Goal: Transaction & Acquisition: Purchase product/service

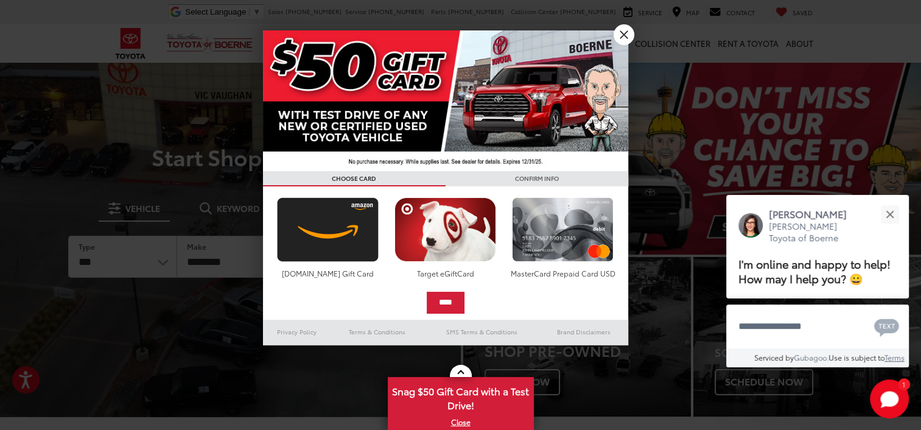
click at [363, 116] on img at bounding box center [445, 100] width 365 height 141
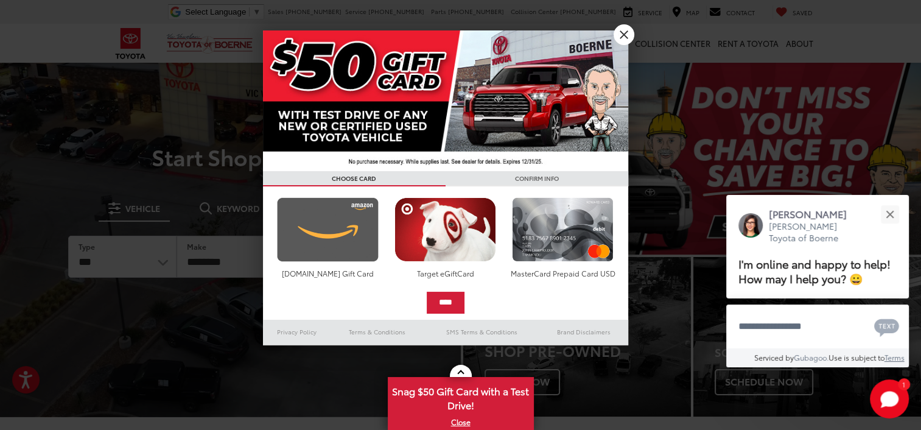
click at [345, 203] on img at bounding box center [328, 229] width 108 height 65
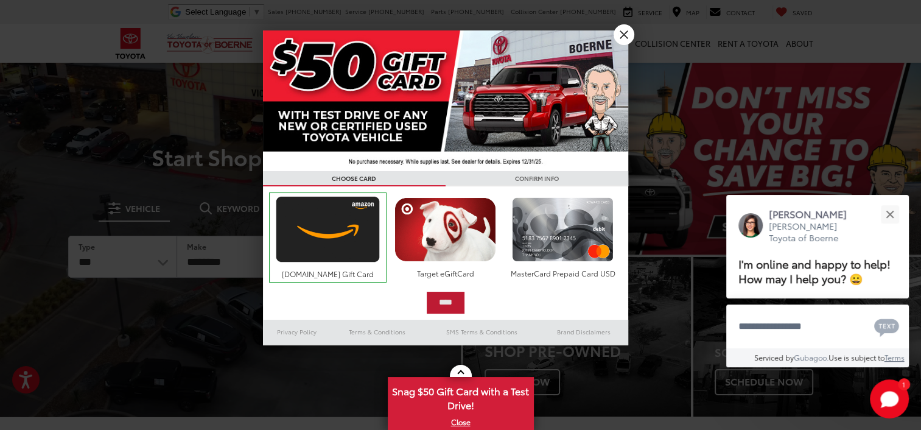
click at [456, 300] on input "****" at bounding box center [446, 303] width 38 height 22
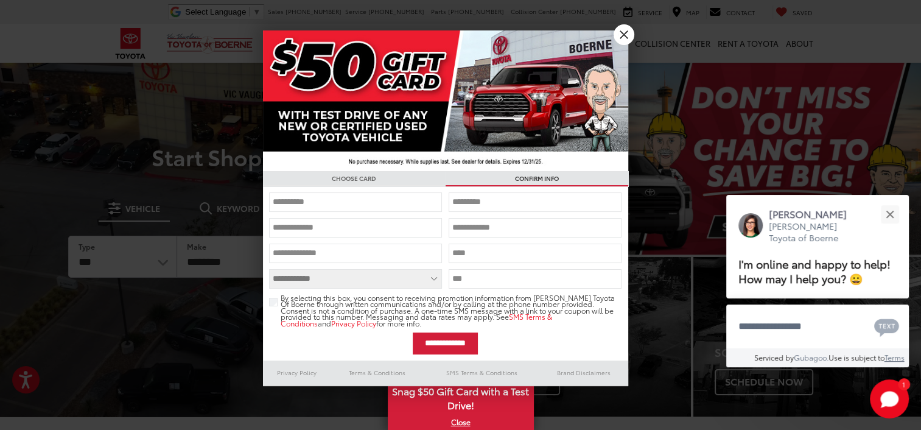
click at [114, 257] on div at bounding box center [460, 215] width 921 height 430
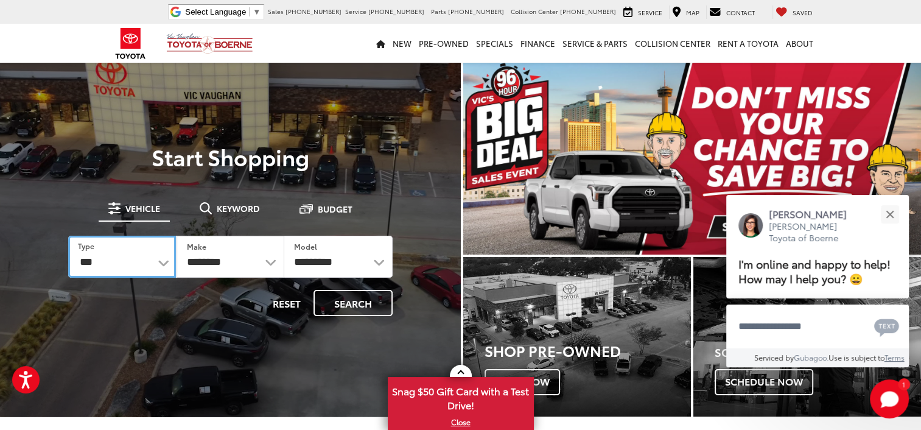
click at [166, 267] on select "*** *** **** *********" at bounding box center [122, 257] width 108 height 42
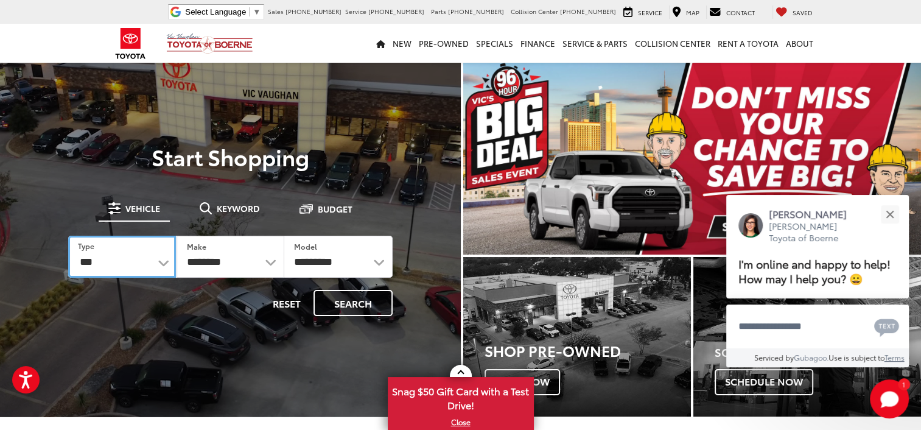
select select "******"
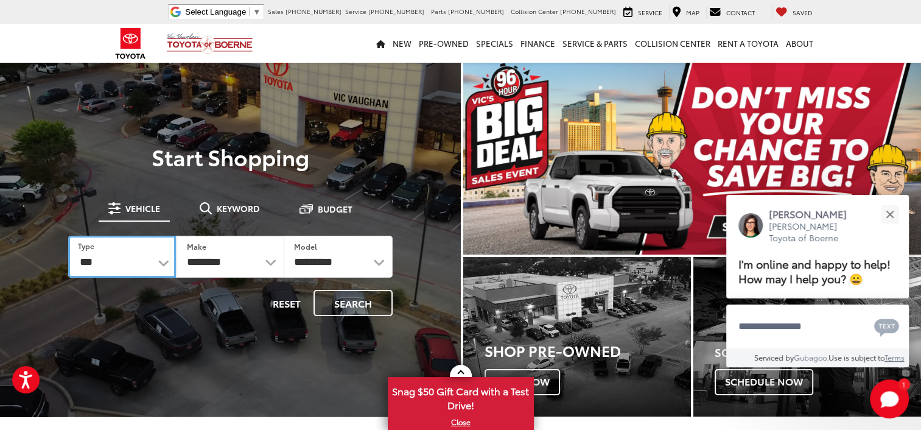
click at [68, 236] on select "*** *** **** *********" at bounding box center [122, 257] width 108 height 42
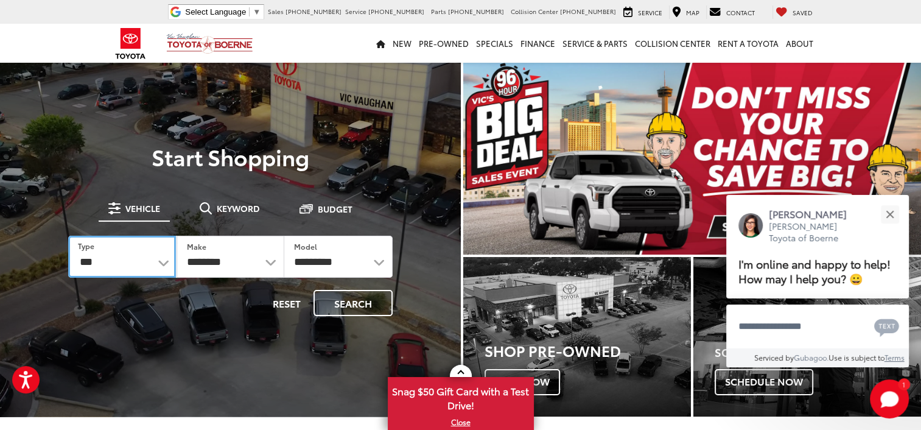
select select "******"
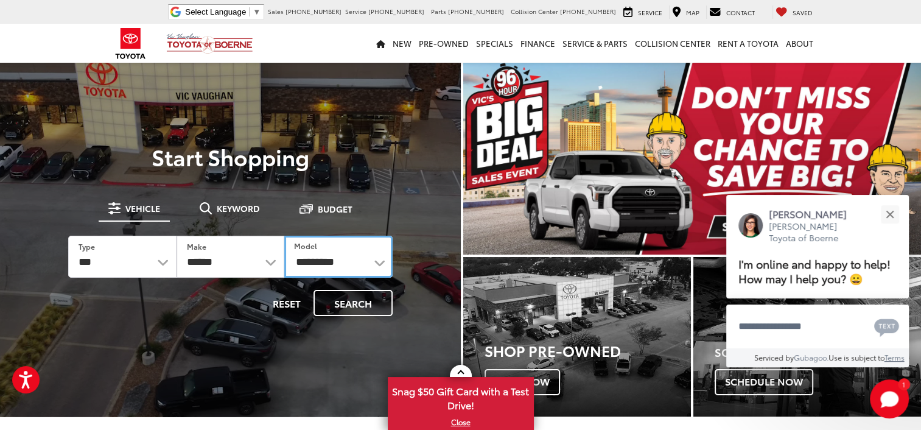
click at [387, 258] on select "**********" at bounding box center [338, 257] width 108 height 42
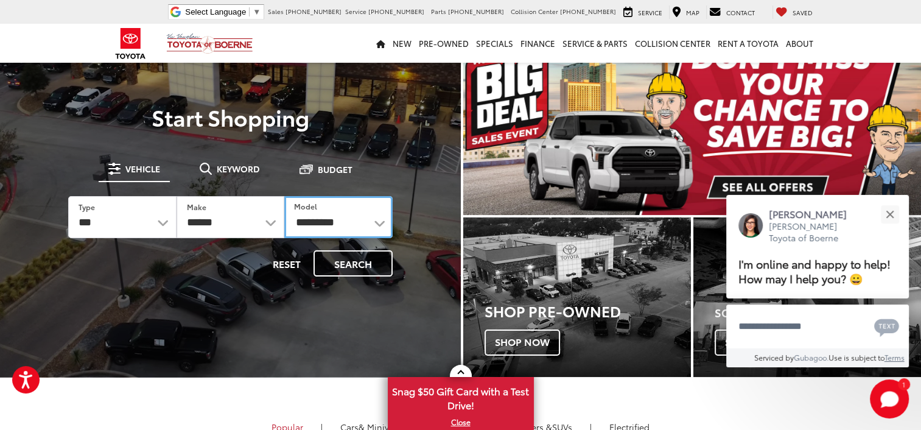
scroll to position [61, 0]
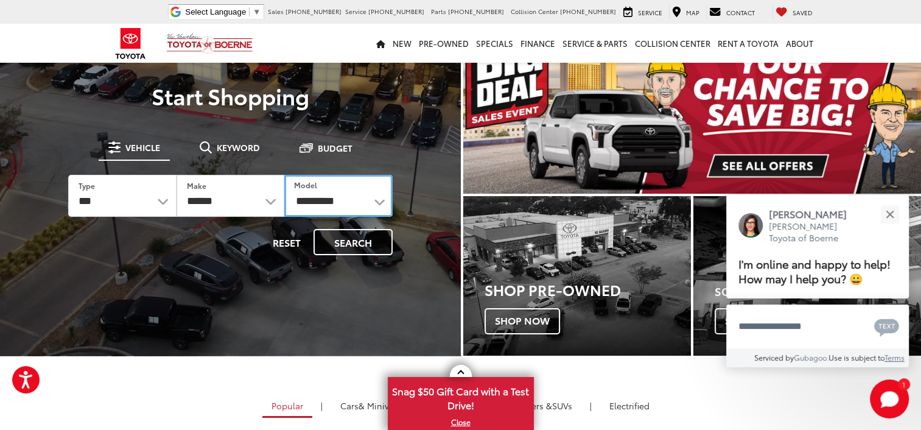
click at [382, 207] on select "**********" at bounding box center [338, 196] width 108 height 42
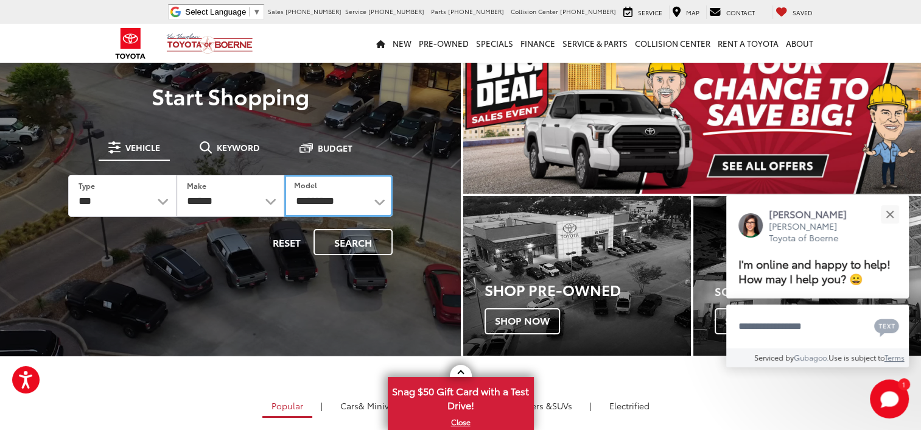
select select "******"
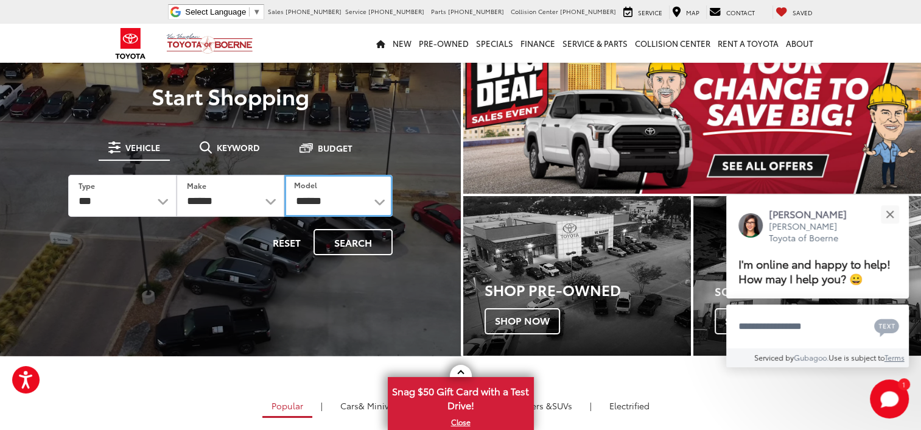
click at [284, 175] on select "**********" at bounding box center [338, 196] width 108 height 42
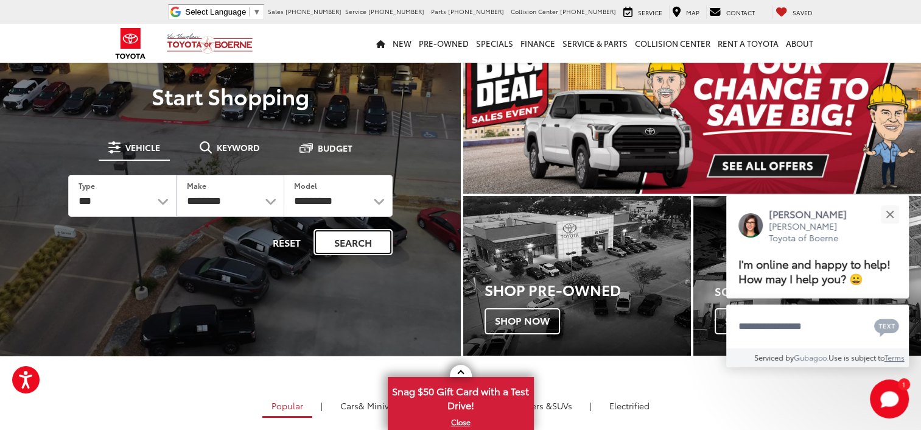
click at [346, 251] on button "Search" at bounding box center [352, 242] width 79 height 26
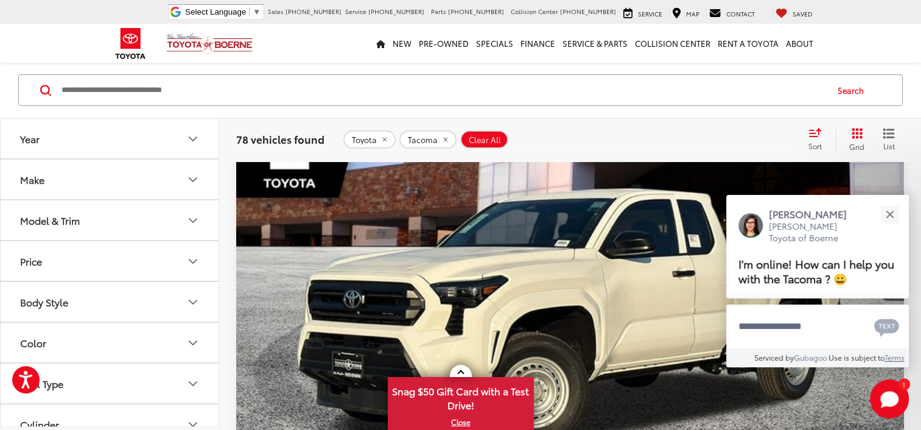
click at [183, 139] on button "Year" at bounding box center [110, 139] width 219 height 40
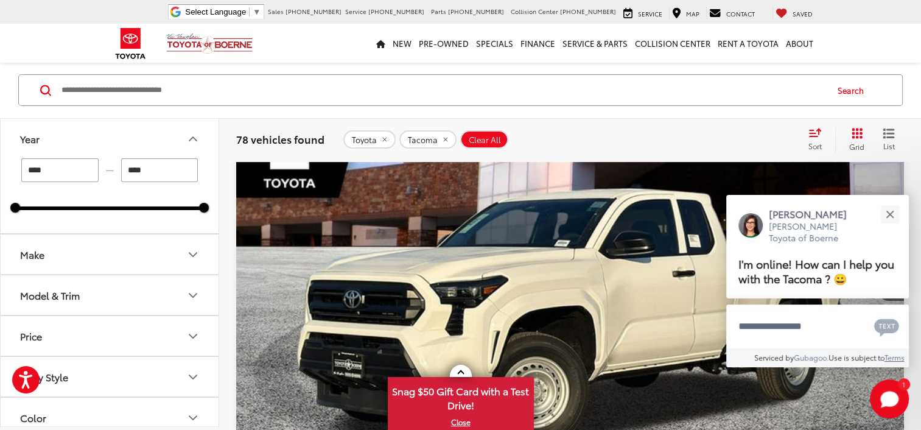
click at [189, 254] on icon "Make" at bounding box center [193, 254] width 15 height 15
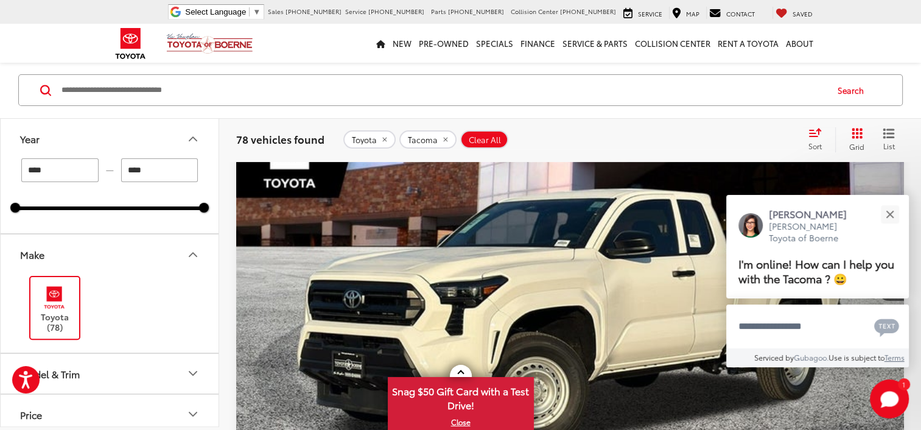
click at [189, 253] on icon "Make" at bounding box center [193, 254] width 15 height 15
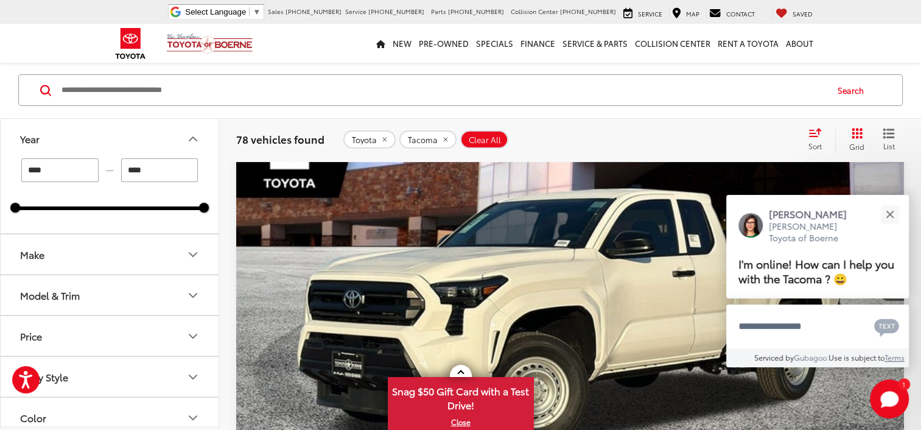
click at [190, 296] on icon "Model & Trim" at bounding box center [193, 295] width 15 height 15
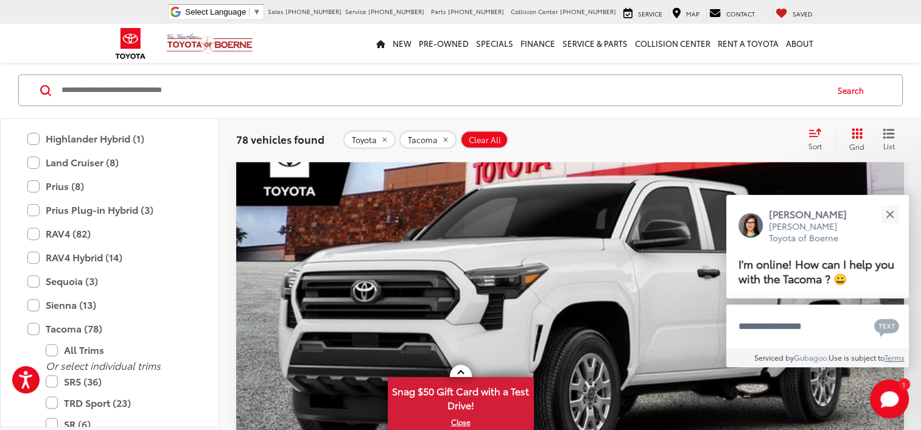
scroll to position [480, 0]
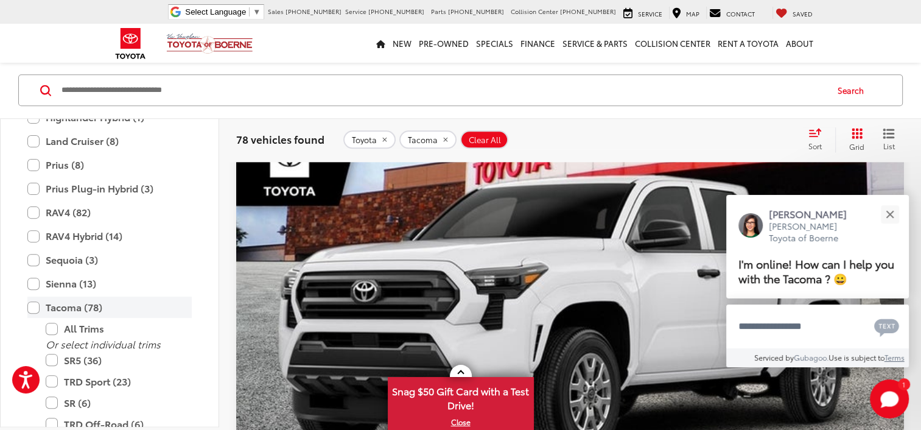
click at [30, 306] on label "Tacoma (78)" at bounding box center [109, 306] width 164 height 21
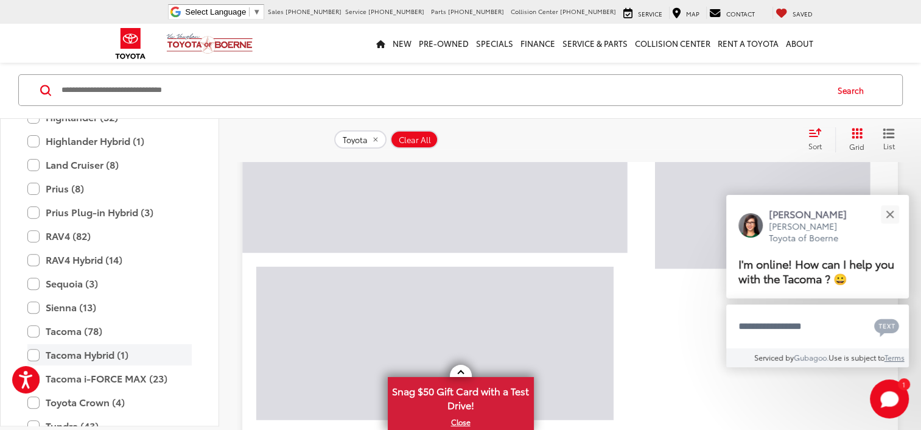
scroll to position [108, 0]
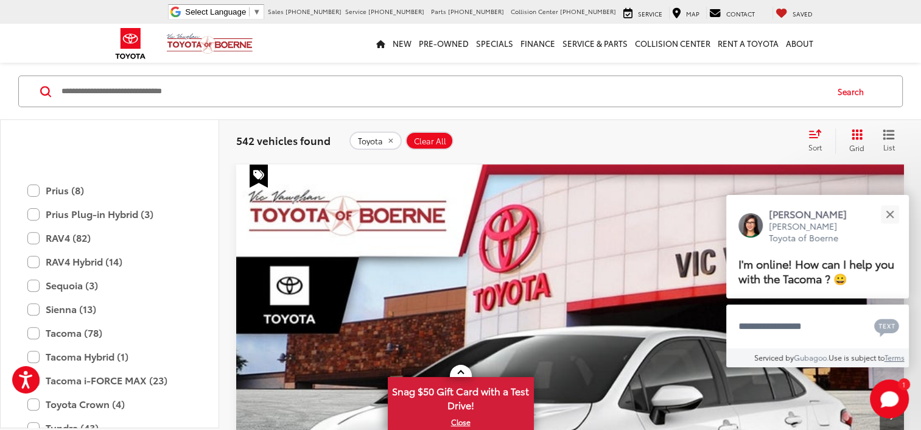
click at [37, 369] on div "Tacoma i-FORCE MAX (23) All Trims Or select individual trims TRD Off-Road i-FOR…" at bounding box center [109, 381] width 189 height 24
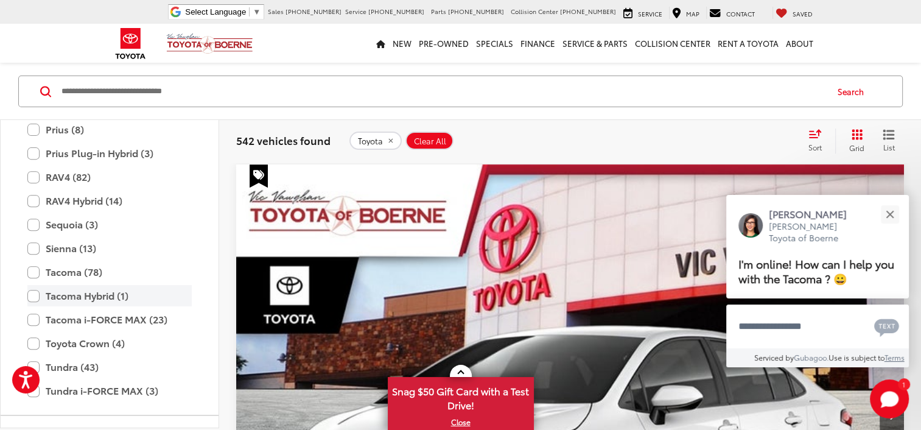
click at [41, 293] on label "Tacoma Hybrid (1)" at bounding box center [109, 295] width 164 height 21
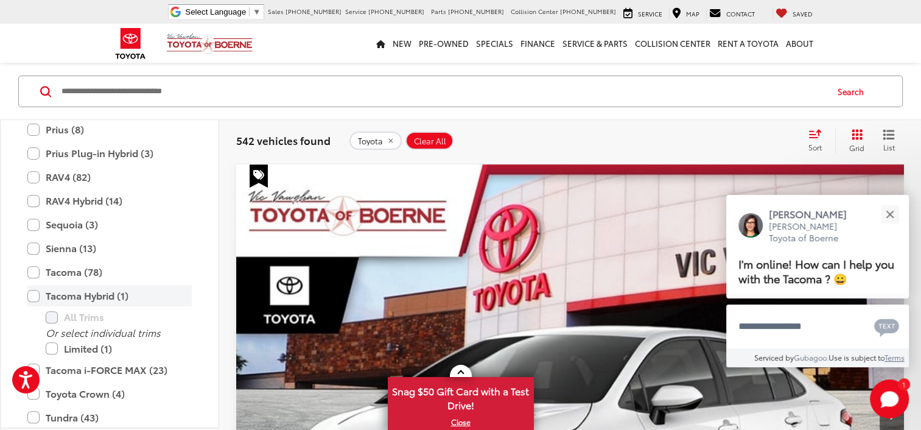
type input "****"
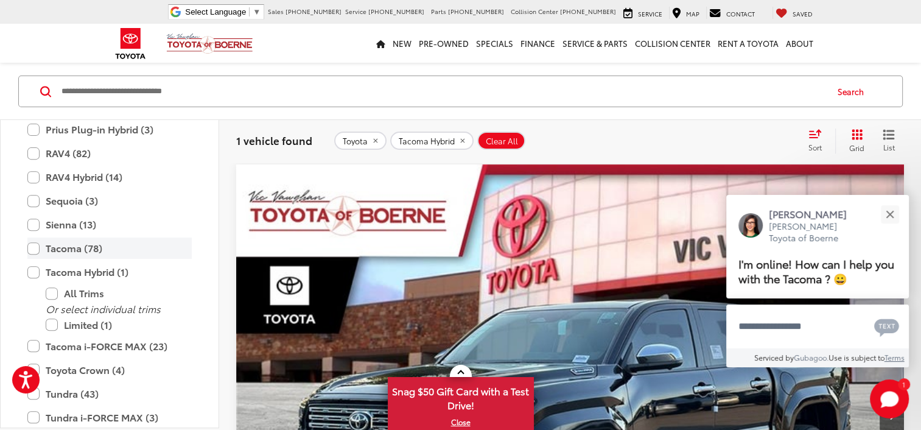
click at [29, 242] on label "Tacoma (78)" at bounding box center [109, 247] width 164 height 21
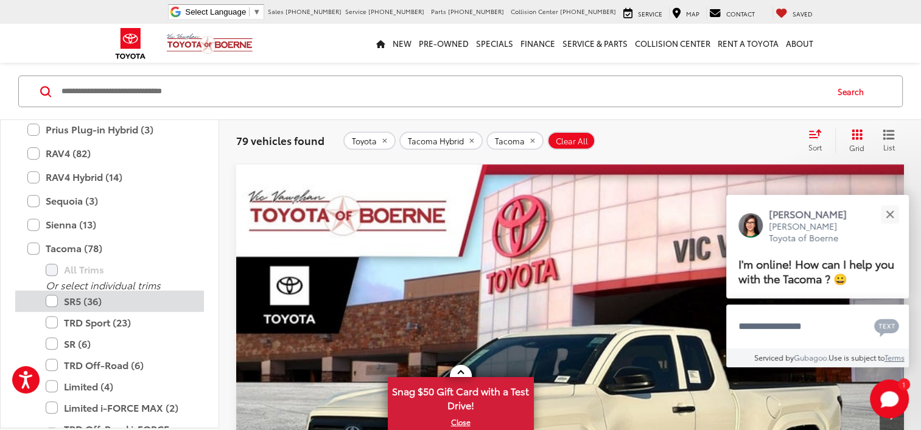
click at [60, 300] on label "SR5 (36)" at bounding box center [119, 300] width 146 height 21
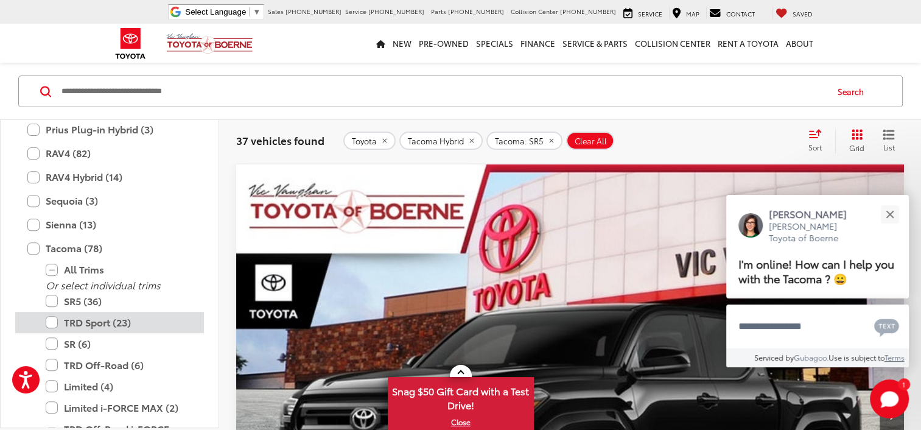
click at [51, 325] on label "TRD Sport (23)" at bounding box center [119, 322] width 146 height 21
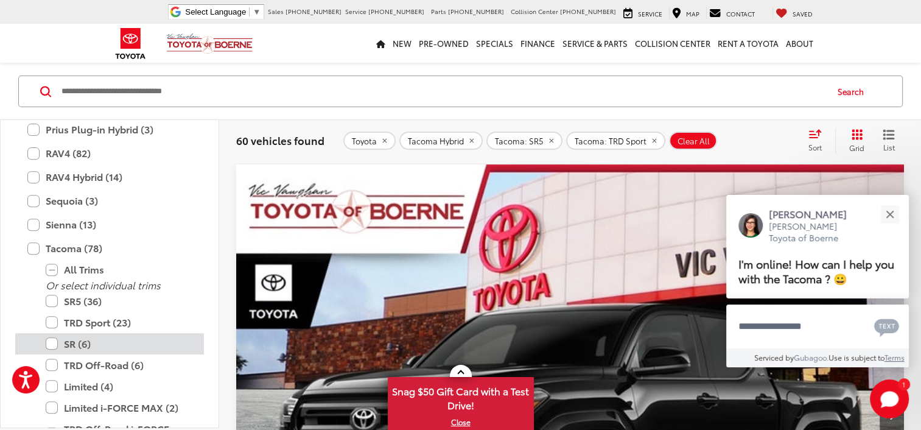
click at [55, 345] on label "SR (6)" at bounding box center [119, 343] width 146 height 21
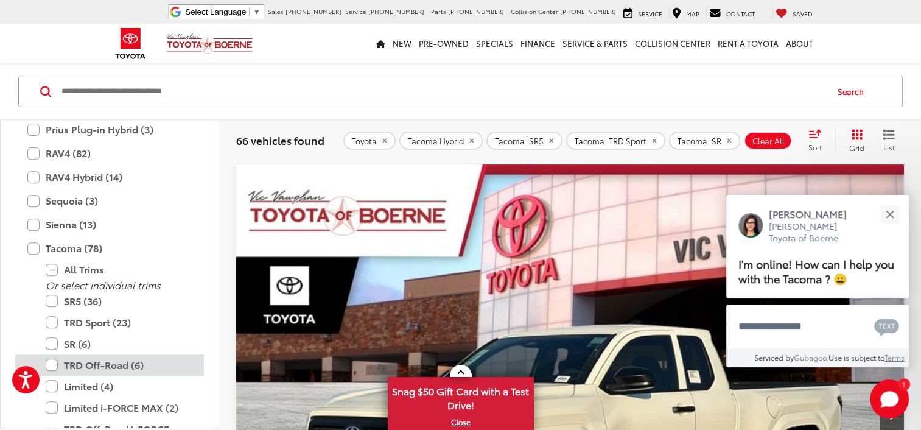
click at [54, 362] on label "TRD Off-Road (6)" at bounding box center [119, 364] width 146 height 21
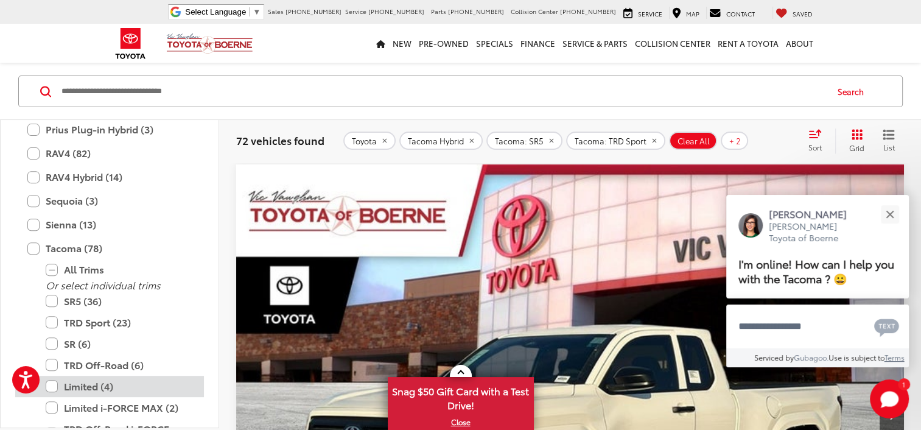
click at [47, 388] on label "Limited (4)" at bounding box center [119, 386] width 146 height 21
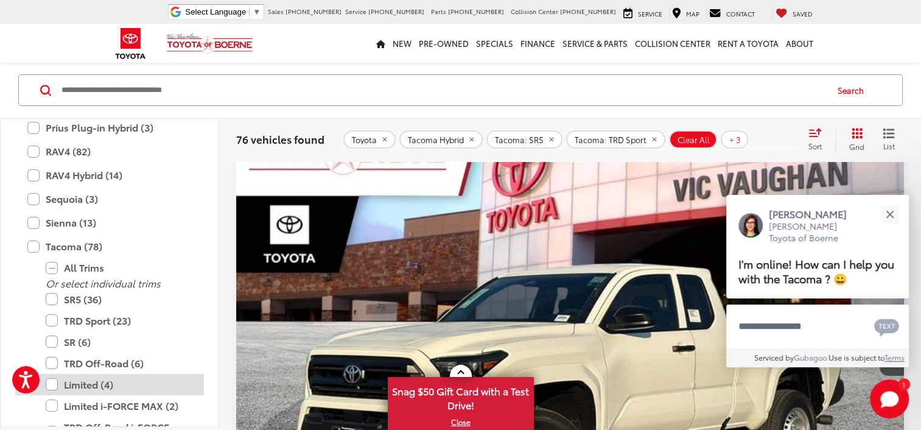
scroll to position [229, 0]
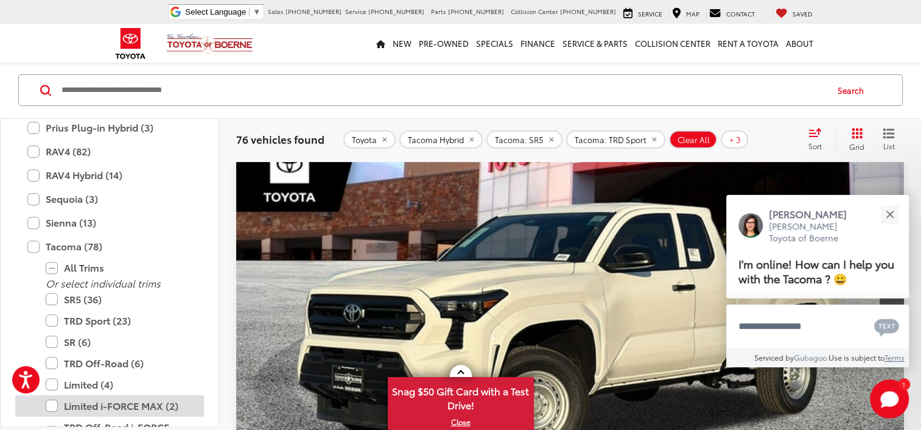
click at [68, 410] on label "Limited i-FORCE MAX (2)" at bounding box center [119, 405] width 146 height 21
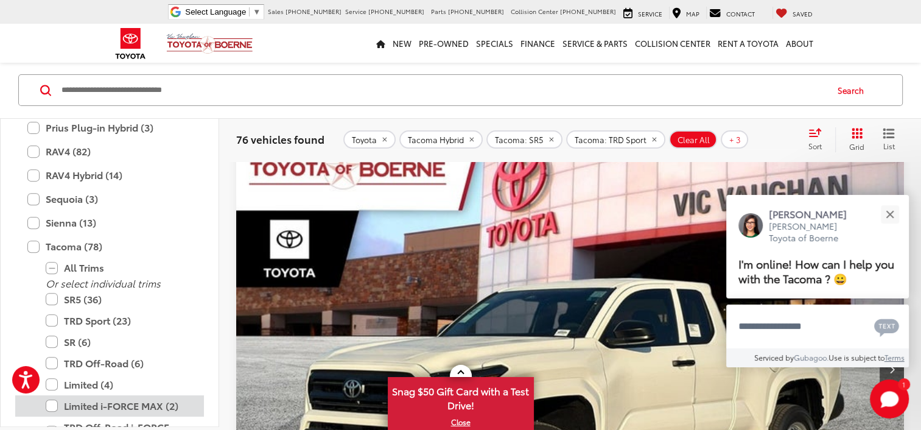
scroll to position [108, 0]
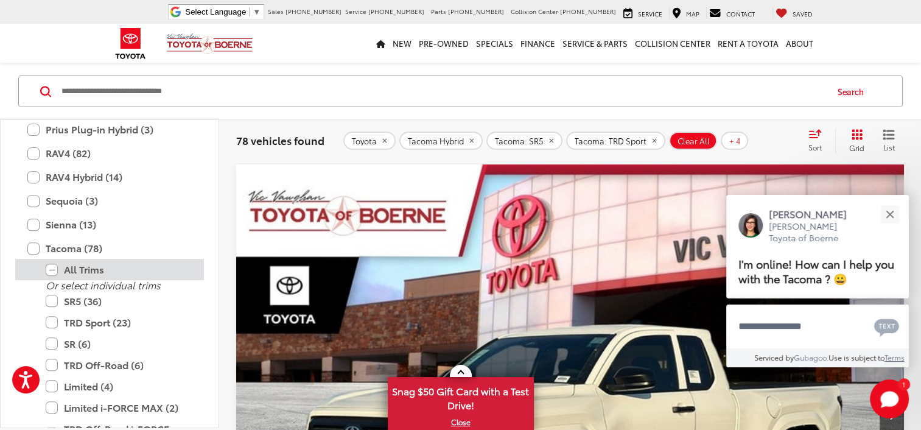
click at [71, 271] on label "All Trims" at bounding box center [119, 269] width 146 height 21
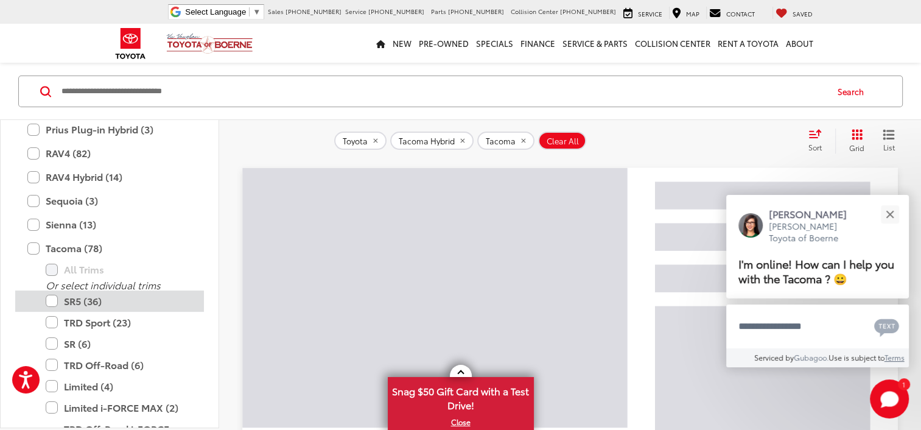
click at [71, 299] on label "SR5 (36)" at bounding box center [119, 300] width 146 height 21
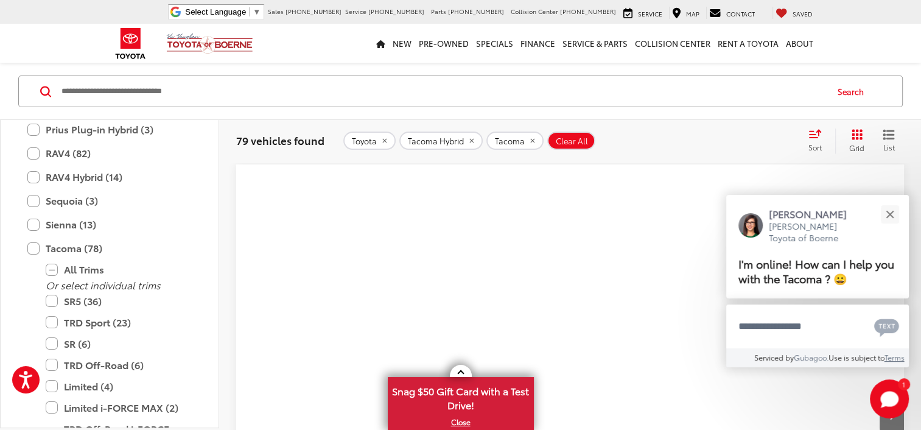
scroll to position [148, 0]
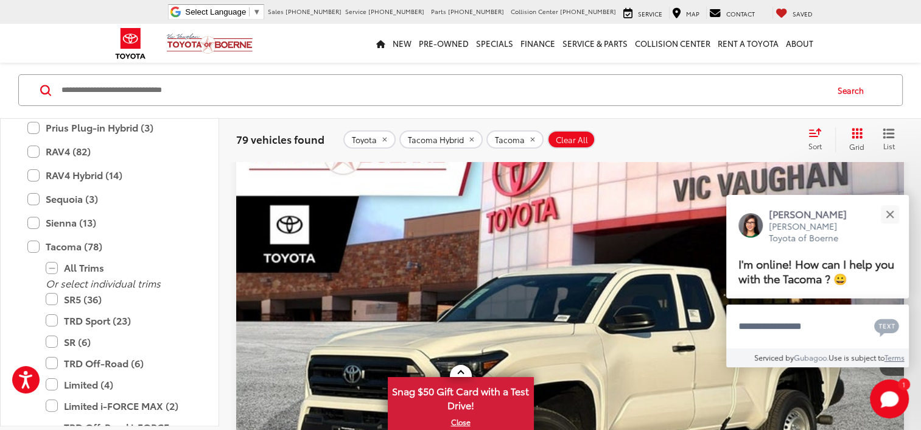
scroll to position [108, 0]
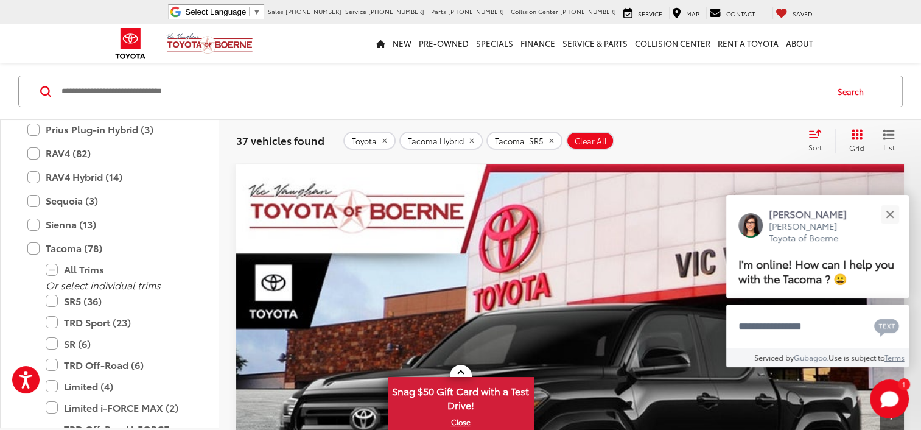
click at [90, 91] on input "Search by Make, Model, or Keyword" at bounding box center [443, 91] width 766 height 29
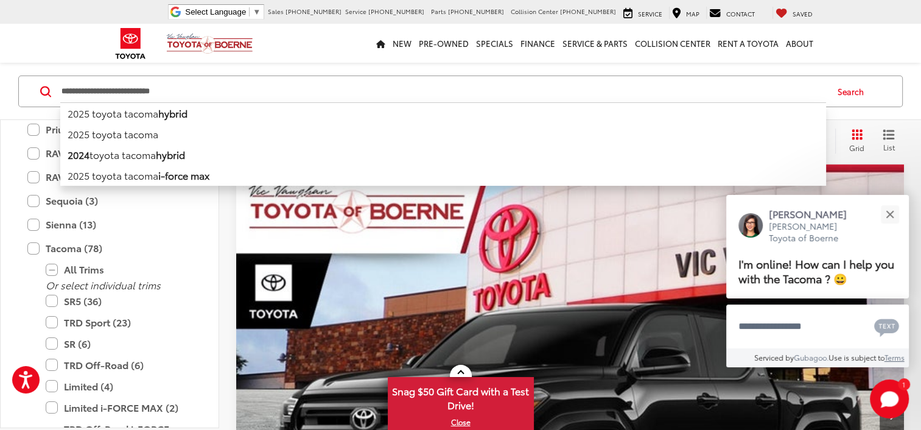
drag, startPoint x: 89, startPoint y: 91, endPoint x: 78, endPoint y: -11, distance: 102.8
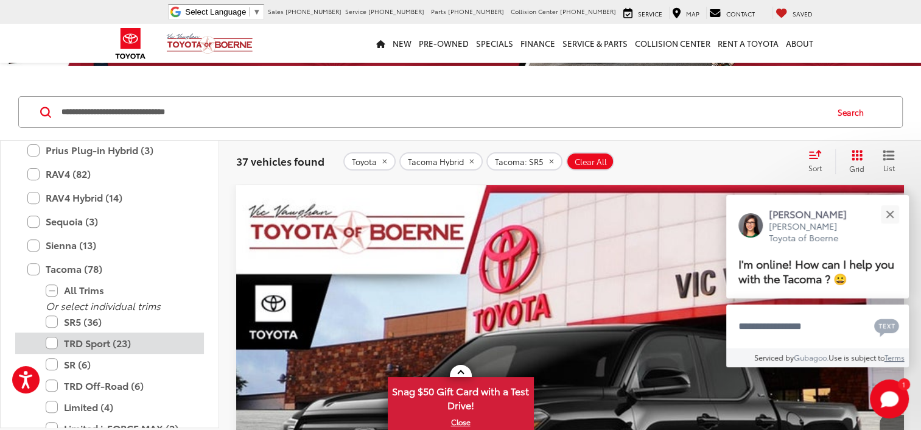
type input "**********"
click at [46, 336] on label "TRD Sport (23)" at bounding box center [119, 342] width 146 height 21
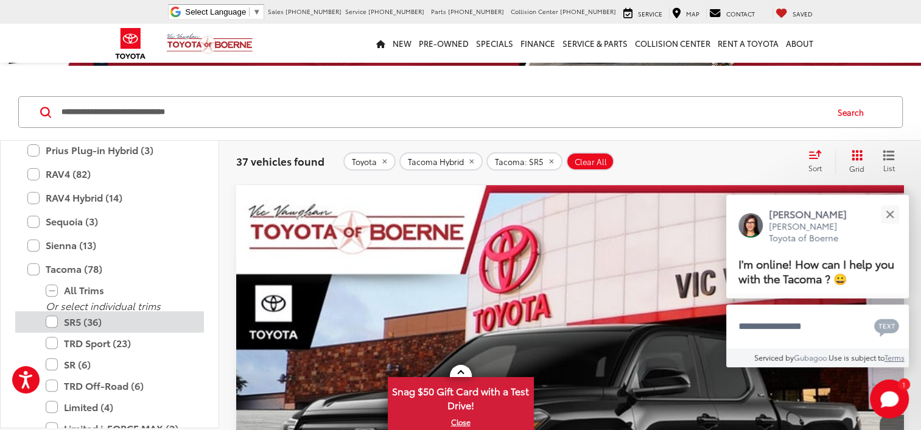
click at [48, 320] on label "SR5 (36)" at bounding box center [119, 321] width 146 height 21
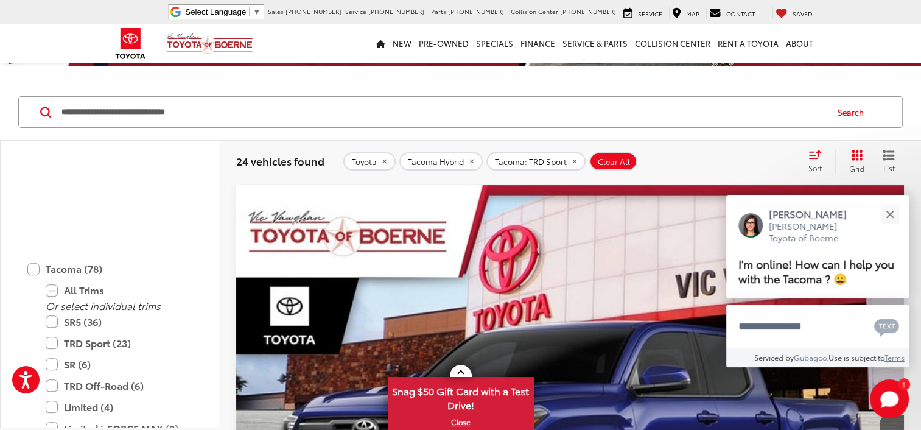
scroll to position [784, 0]
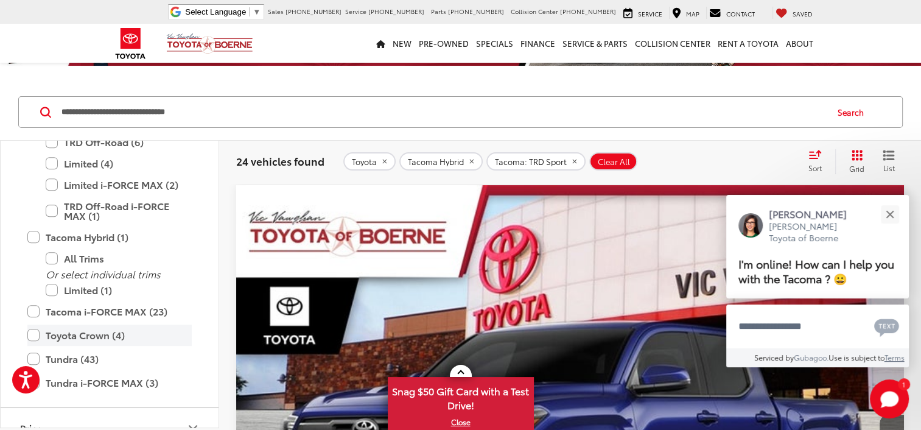
click at [31, 337] on label "Toyota Crown (4)" at bounding box center [109, 334] width 164 height 21
type input "****"
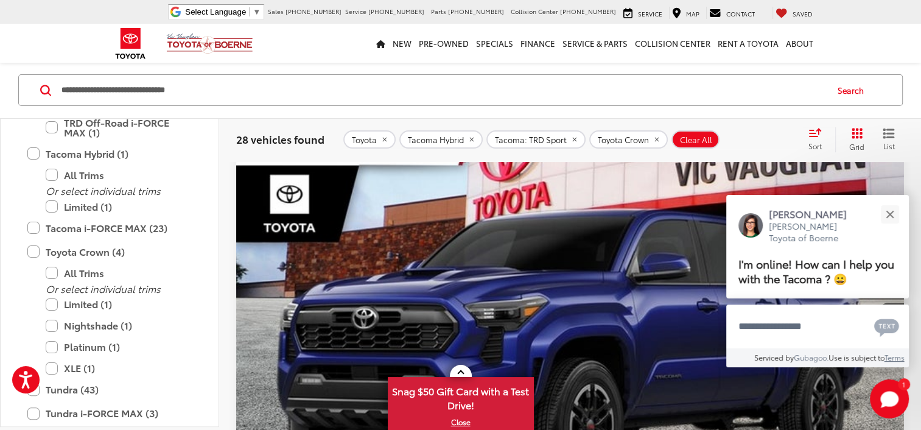
scroll to position [148, 0]
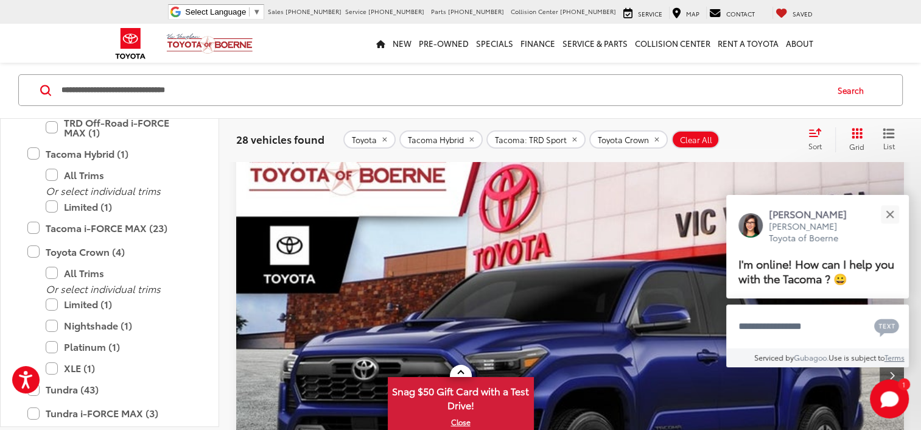
click at [889, 371] on icon "Next image" at bounding box center [891, 375] width 5 height 9
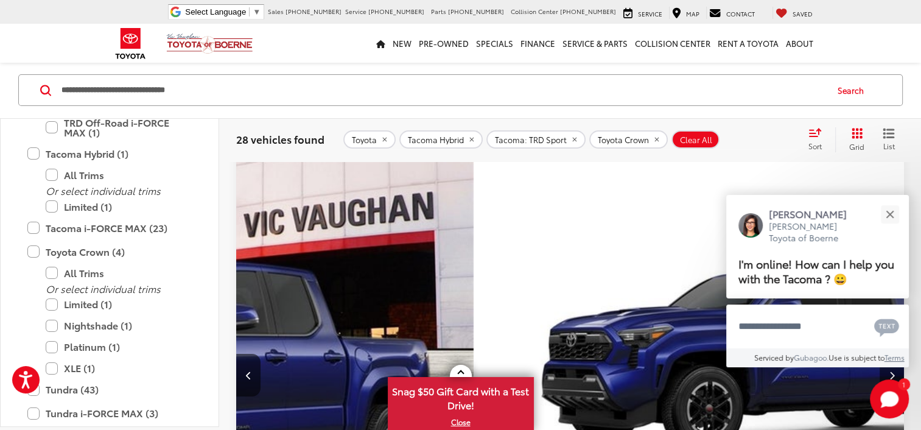
click at [879, 354] on button "Next image" at bounding box center [891, 375] width 24 height 43
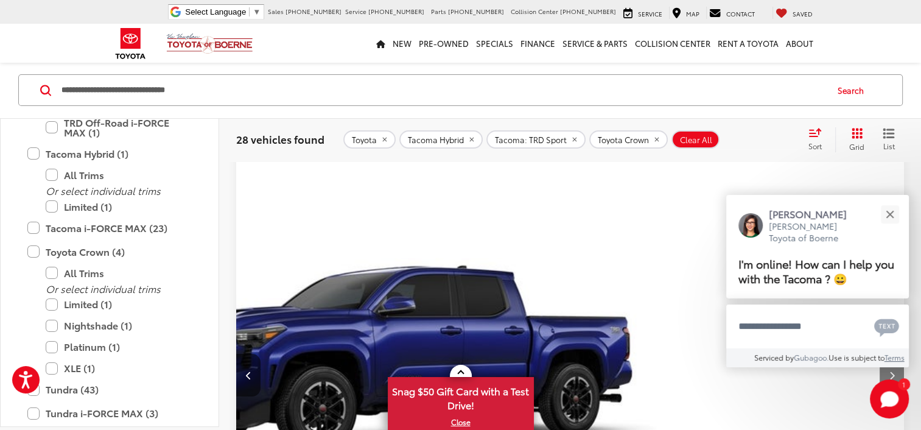
scroll to position [0, 864]
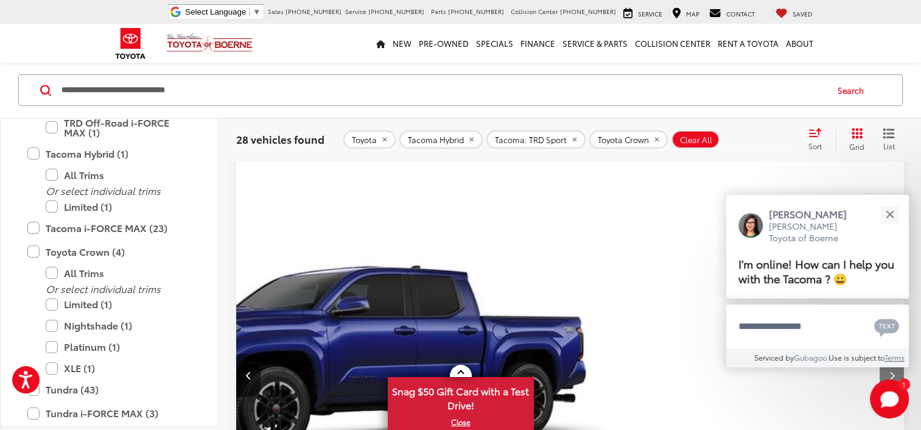
click at [879, 354] on button "Next image" at bounding box center [891, 375] width 24 height 43
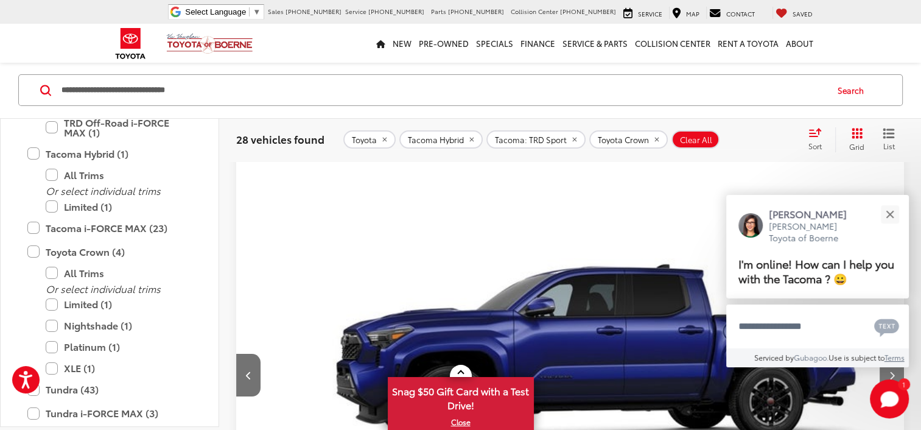
click at [879, 354] on button "Next image" at bounding box center [891, 375] width 24 height 43
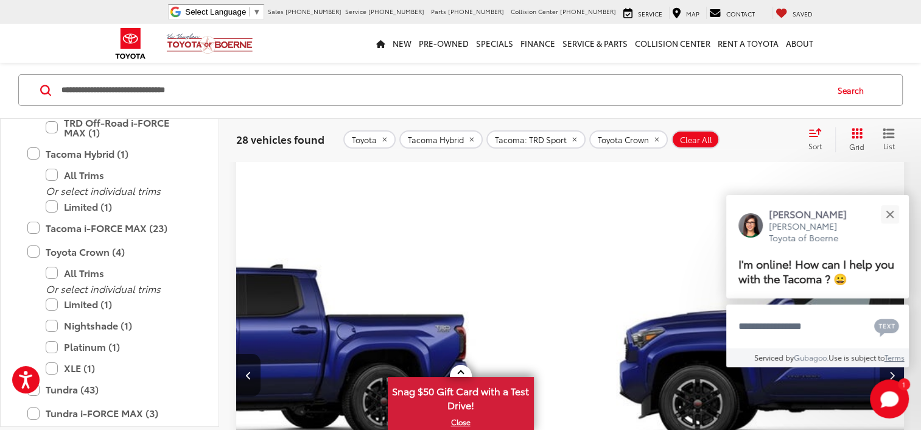
scroll to position [0, 1727]
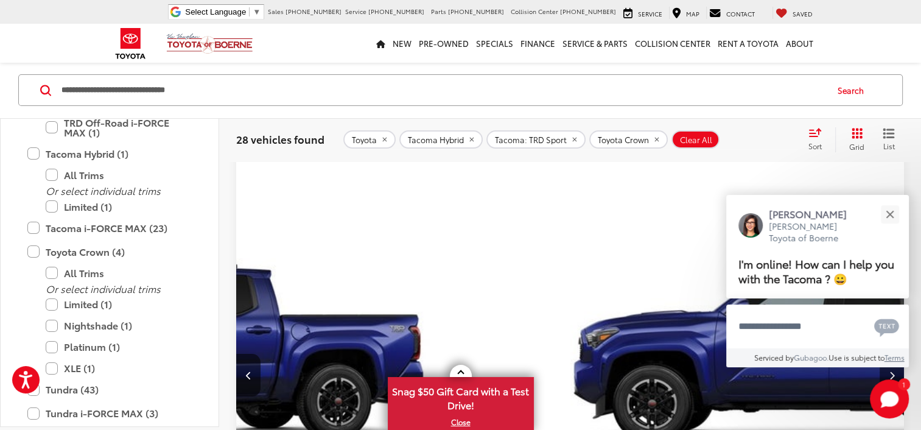
click at [879, 354] on button "Next image" at bounding box center [891, 375] width 24 height 43
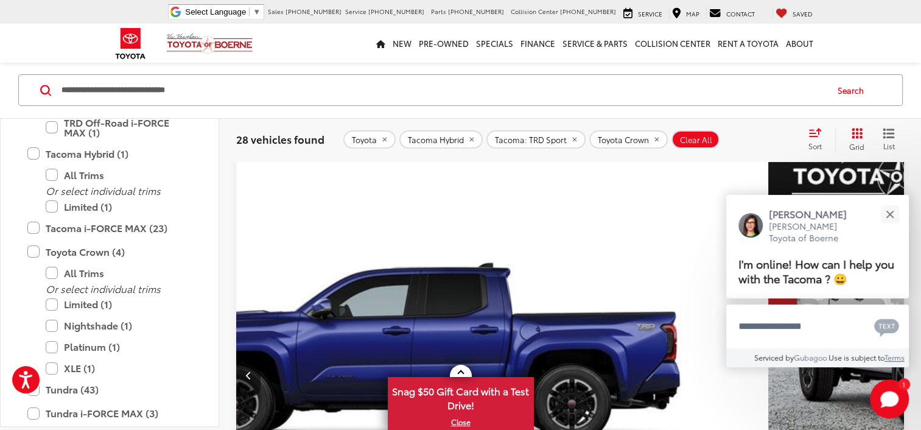
scroll to position [0, 2159]
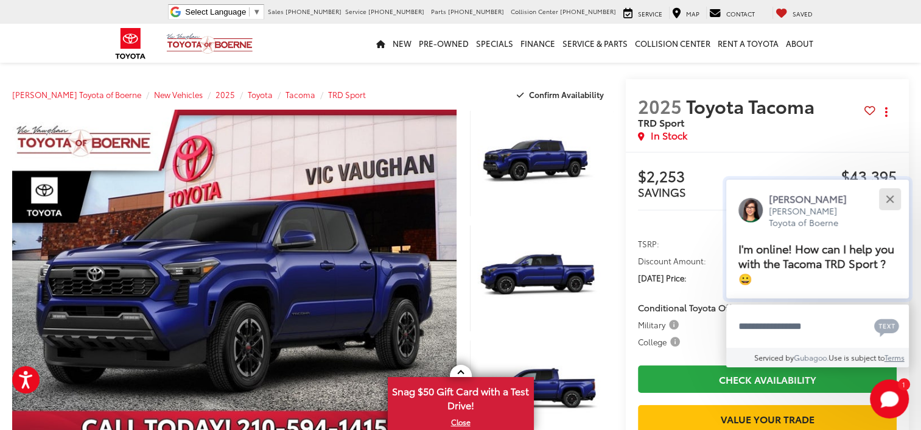
click at [884, 197] on button "Close" at bounding box center [889, 199] width 26 height 26
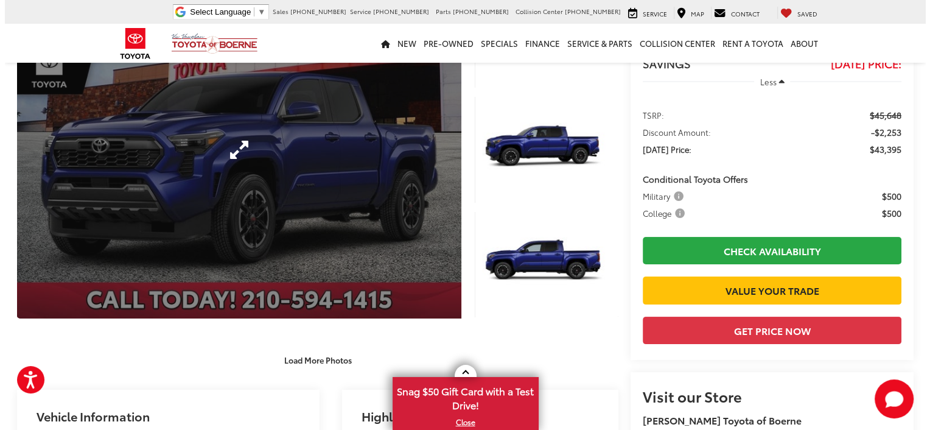
scroll to position [122, 0]
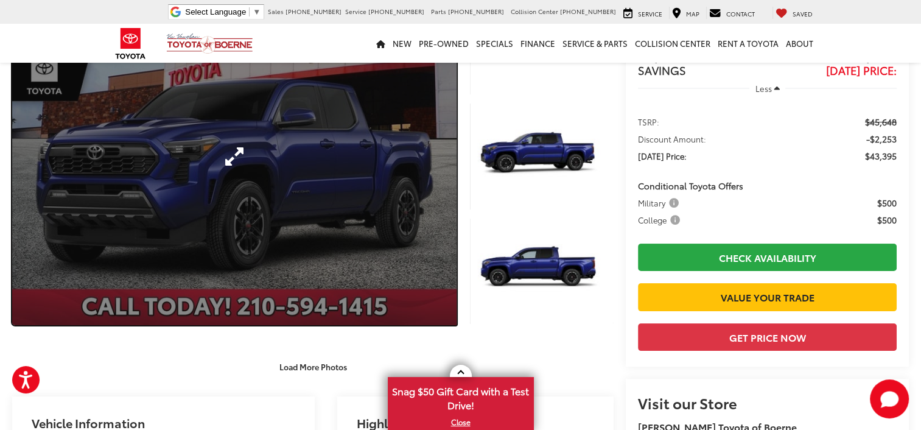
click at [232, 167] on link "Expand Photo 0" at bounding box center [234, 156] width 444 height 337
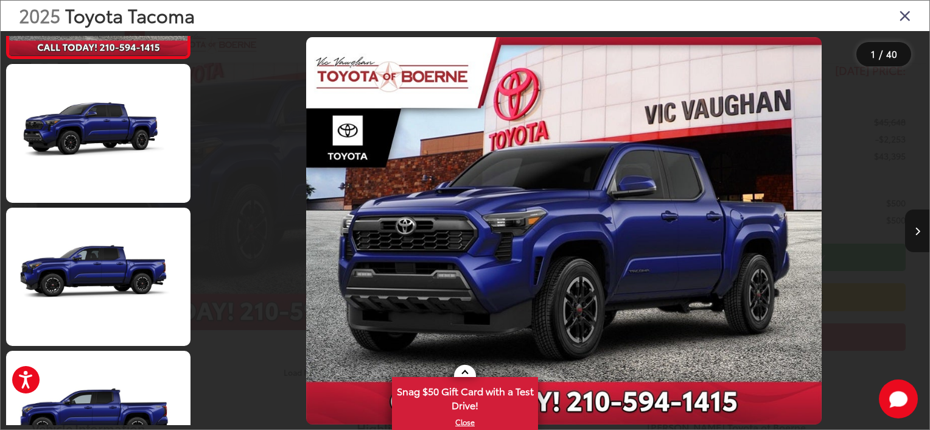
click at [915, 229] on icon "Next image" at bounding box center [917, 231] width 5 height 9
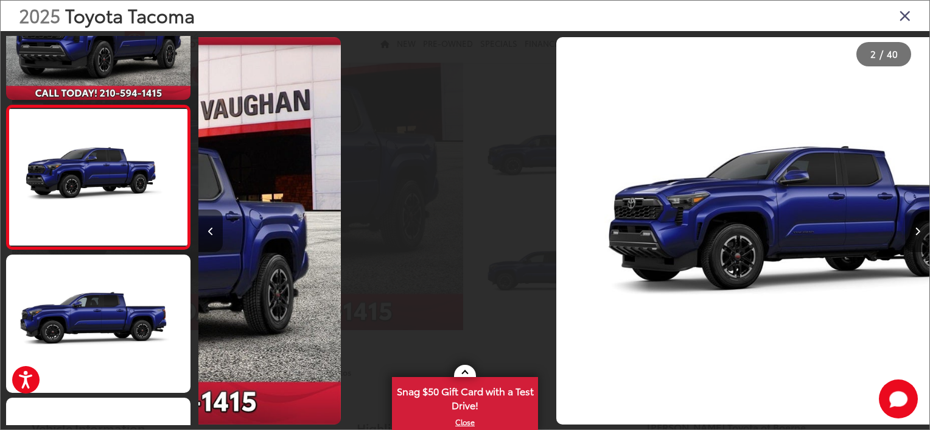
scroll to position [56, 0]
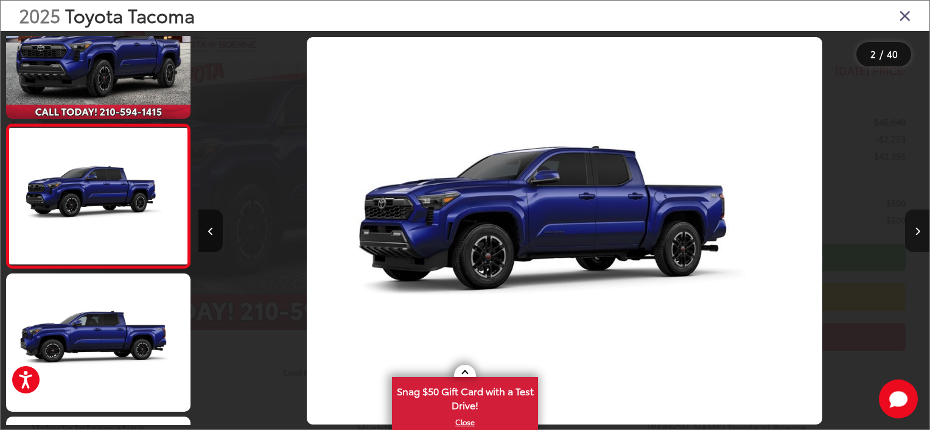
click at [914, 231] on button "Next image" at bounding box center [917, 230] width 24 height 43
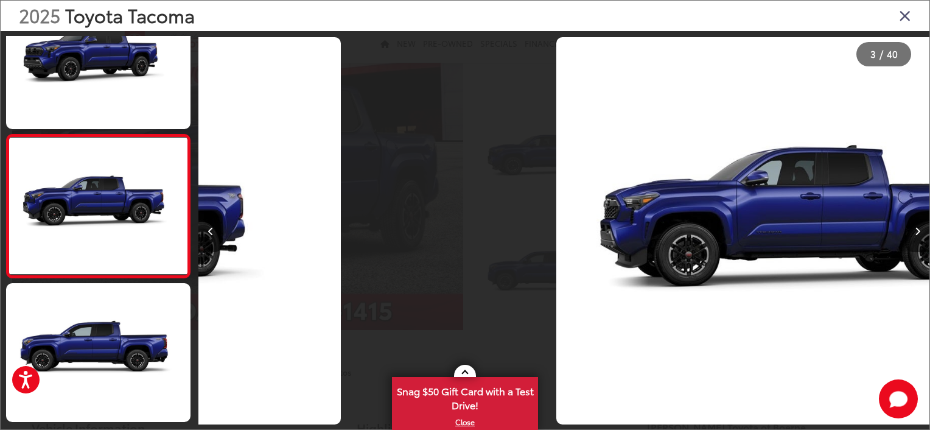
scroll to position [200, 0]
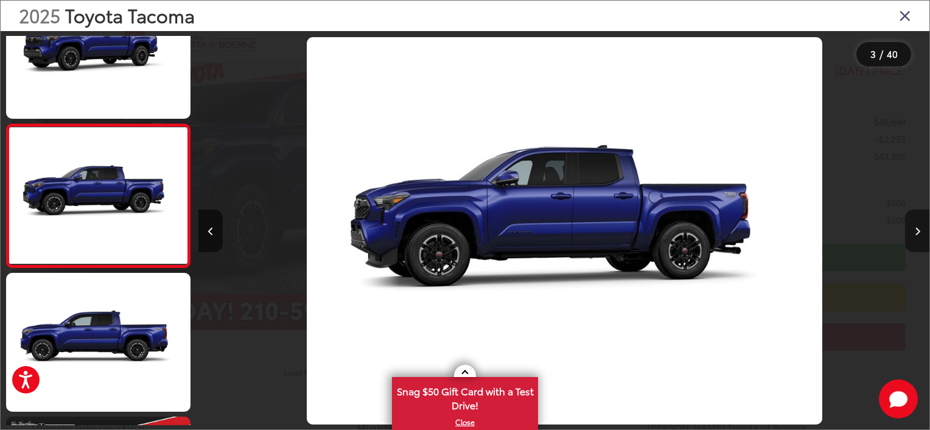
click at [914, 231] on button "Next image" at bounding box center [917, 230] width 24 height 43
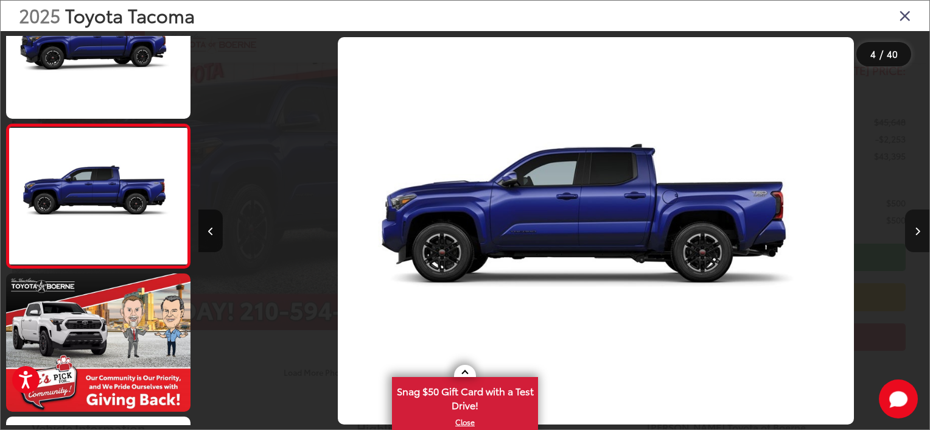
scroll to position [0, 2193]
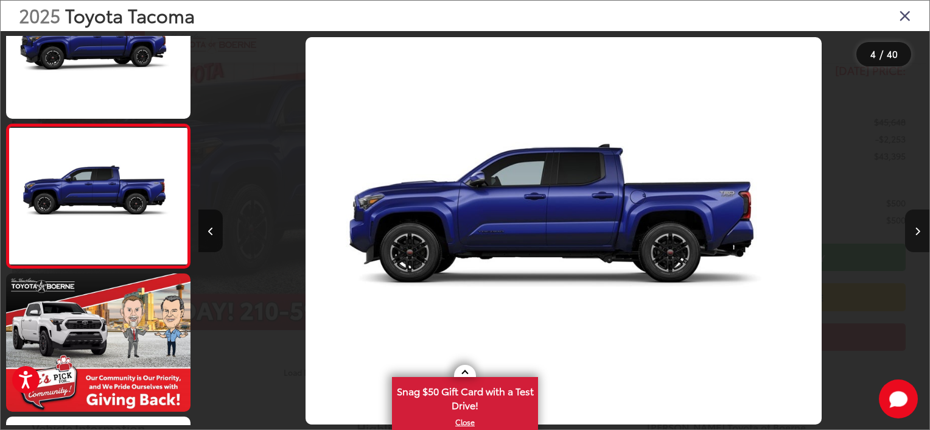
click at [914, 231] on button "Next image" at bounding box center [917, 230] width 24 height 43
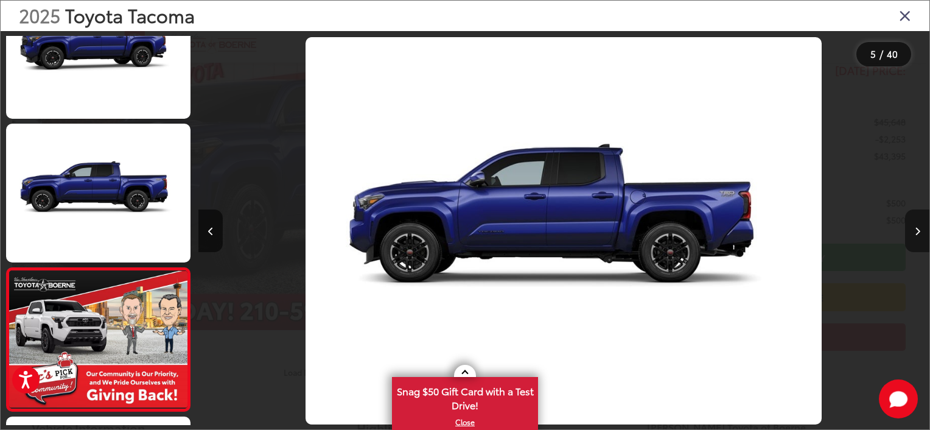
scroll to position [0, 0]
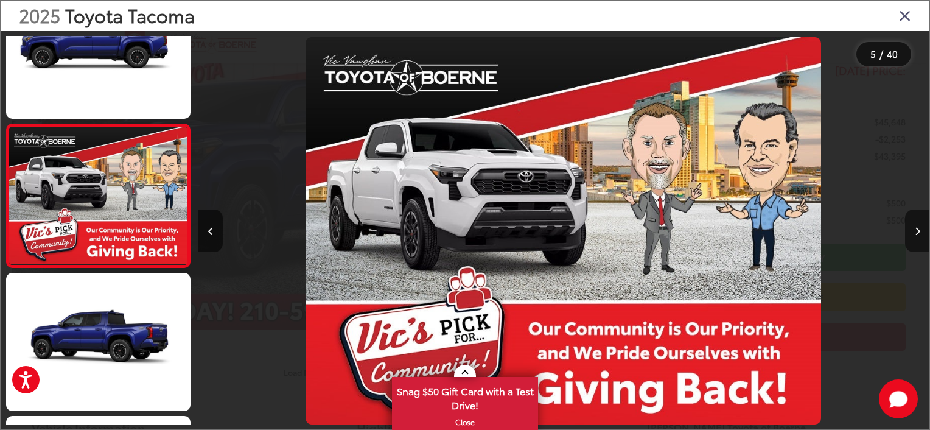
click at [437, 176] on img "2025 Toyota Tacoma TRD Sport 4" at bounding box center [563, 230] width 515 height 386
click at [214, 231] on button "Previous image" at bounding box center [210, 230] width 24 height 43
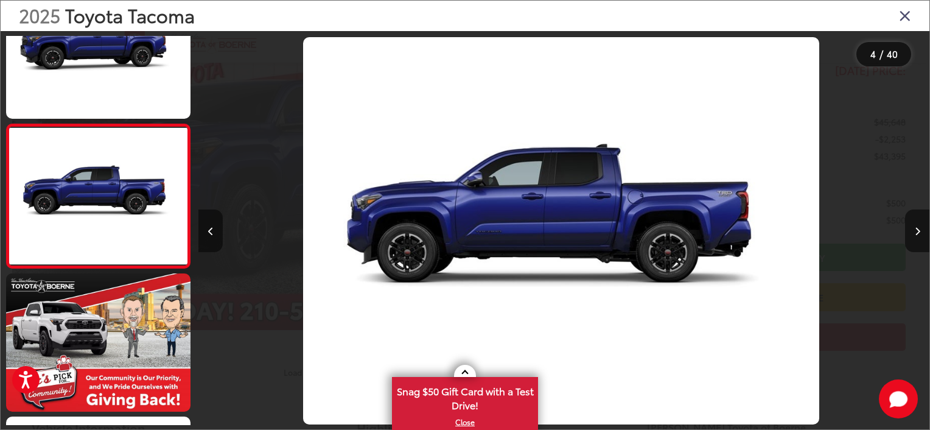
scroll to position [0, 2193]
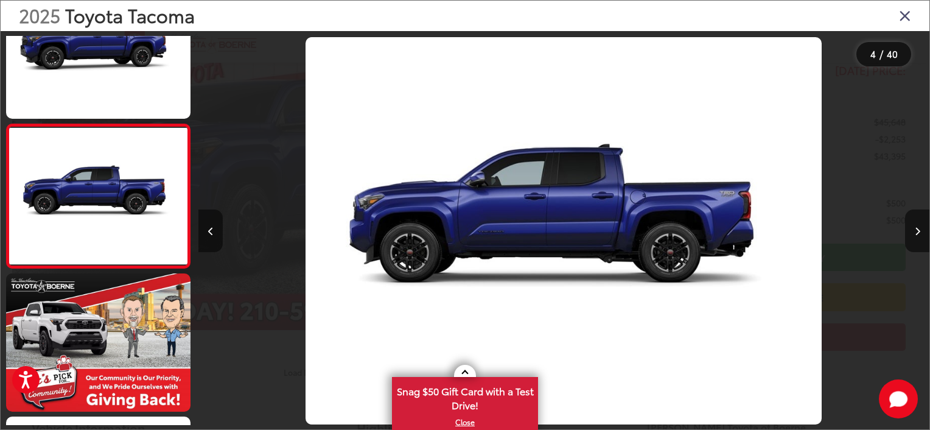
click at [205, 232] on button "Previous image" at bounding box center [210, 230] width 24 height 43
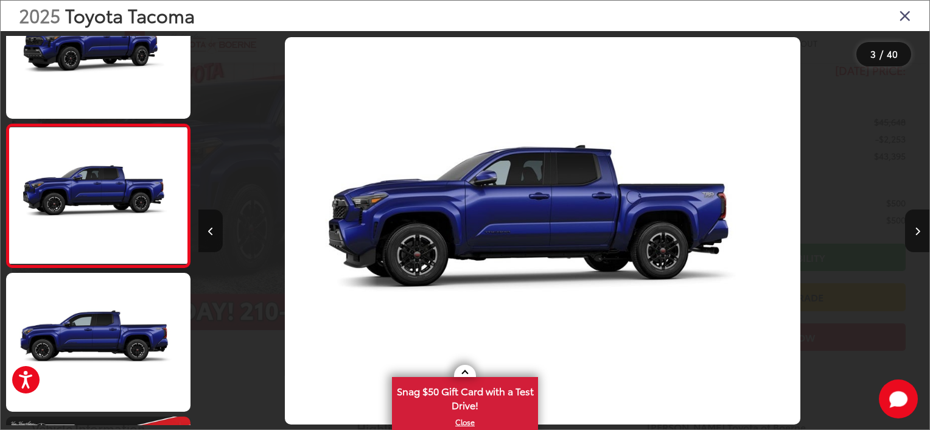
scroll to position [0, 1461]
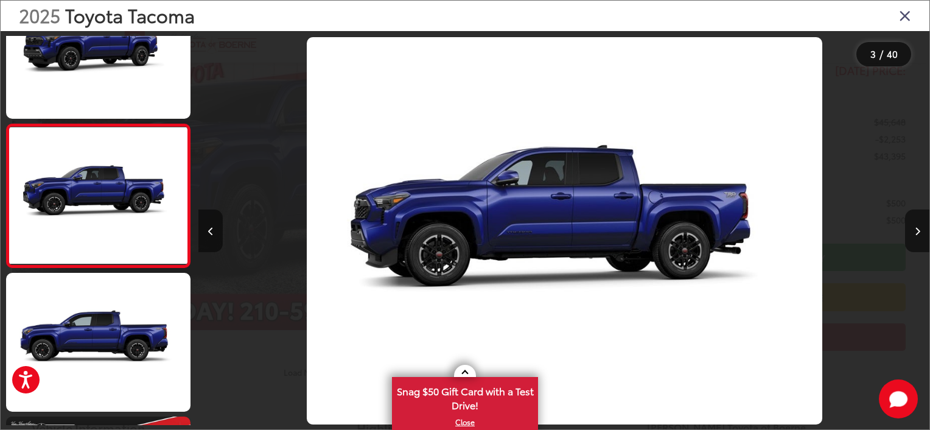
click at [205, 232] on button "Previous image" at bounding box center [210, 230] width 24 height 43
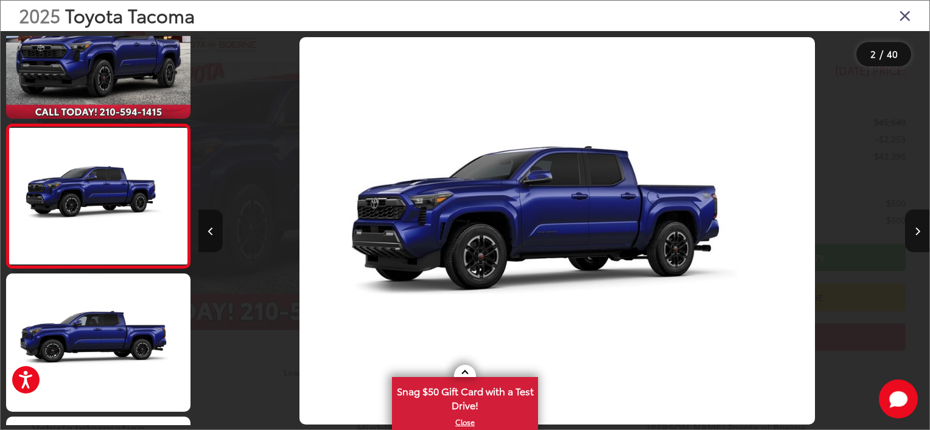
scroll to position [0, 730]
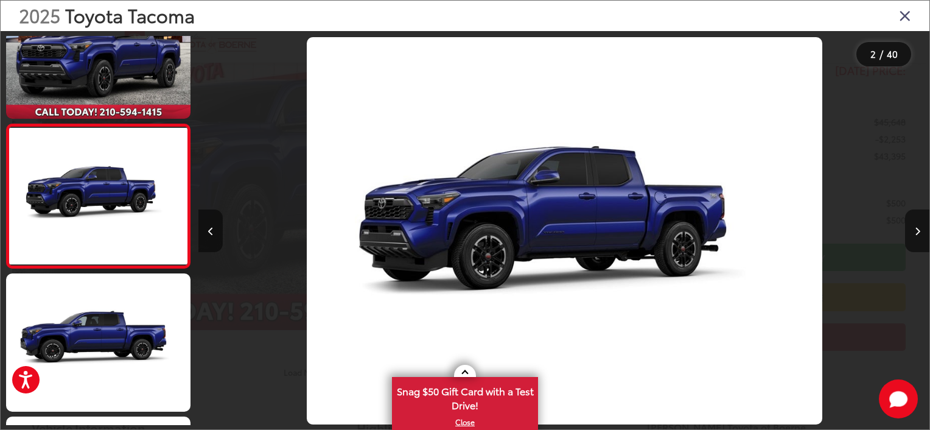
click at [205, 232] on button "Previous image" at bounding box center [210, 230] width 24 height 43
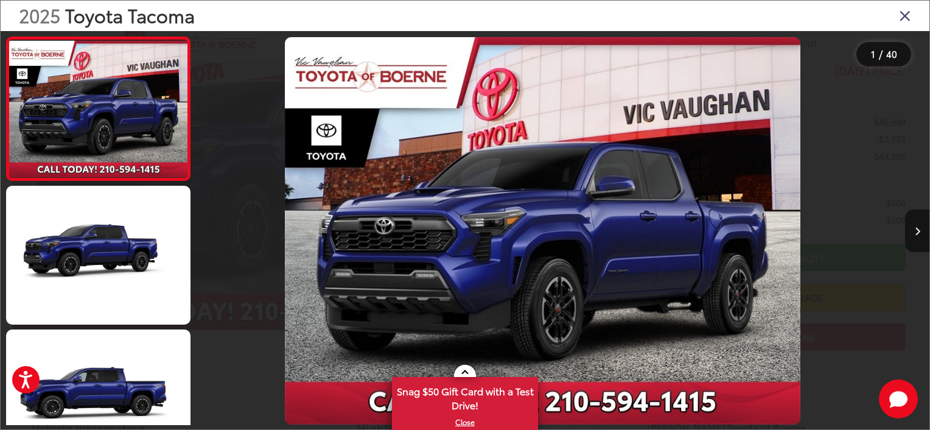
scroll to position [0, 0]
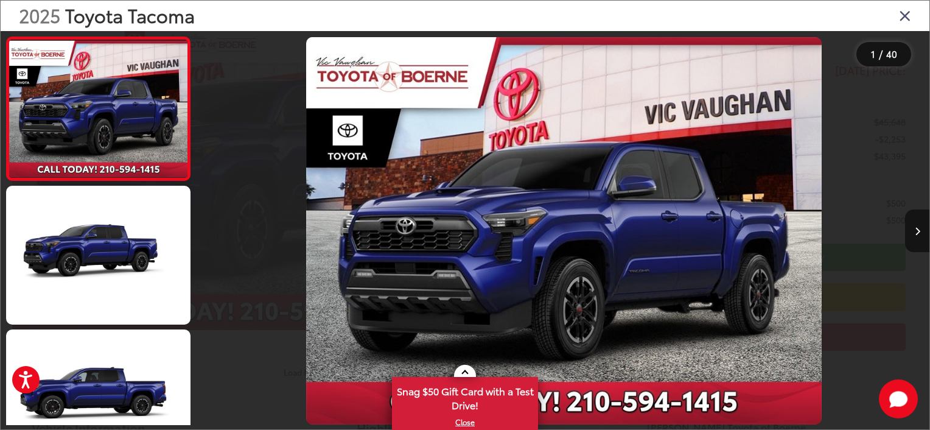
click at [443, 219] on img "2025 Toyota Tacoma TRD Sport 0" at bounding box center [563, 230] width 515 height 386
click at [920, 234] on button "Next image" at bounding box center [917, 230] width 24 height 43
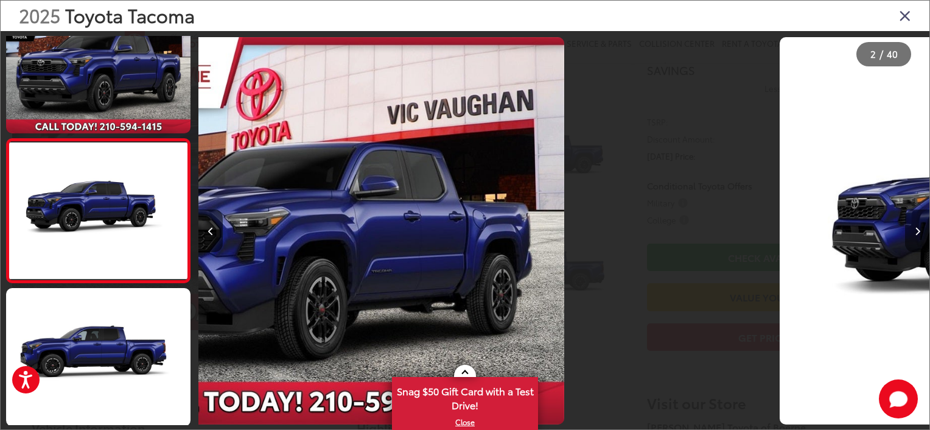
scroll to position [56, 0]
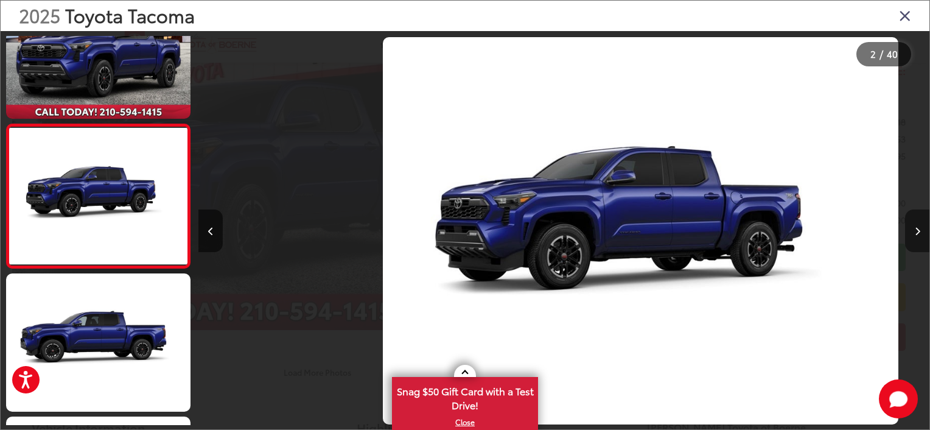
click at [920, 233] on button "Next image" at bounding box center [917, 230] width 24 height 43
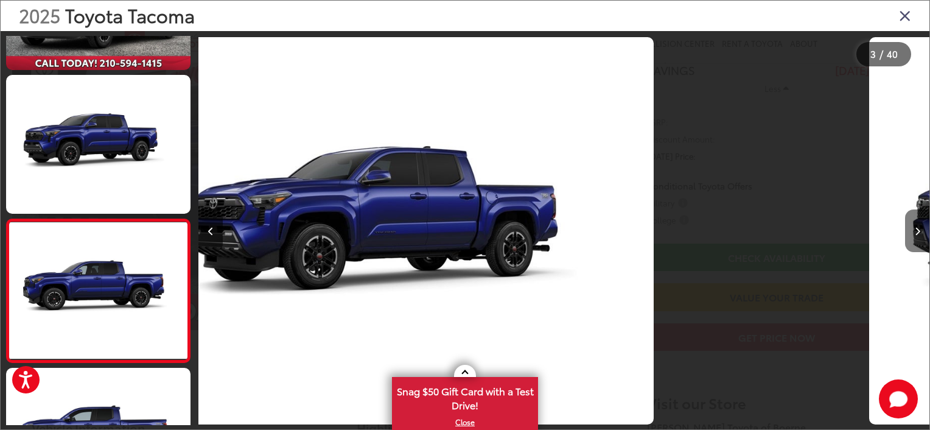
scroll to position [189, 0]
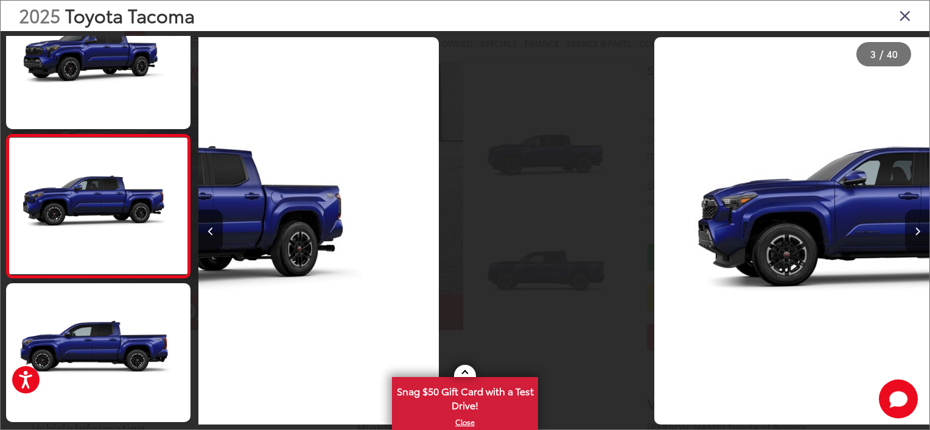
click at [919, 232] on icon "Next image" at bounding box center [917, 231] width 5 height 9
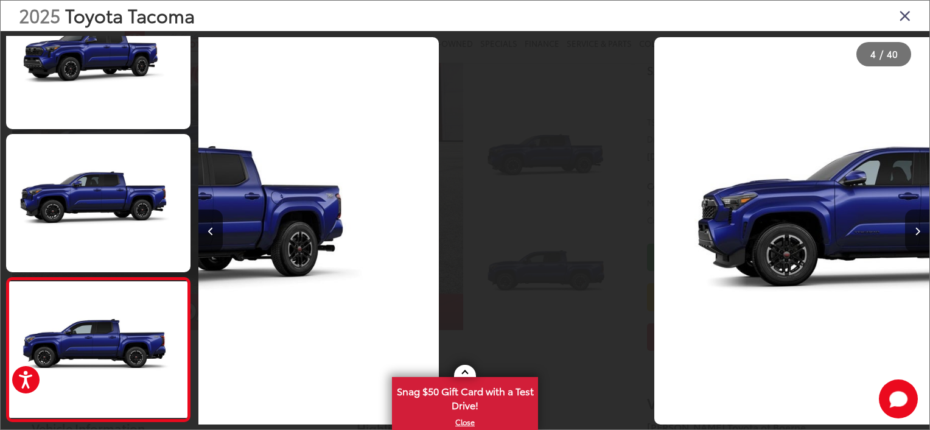
scroll to position [0, 1618]
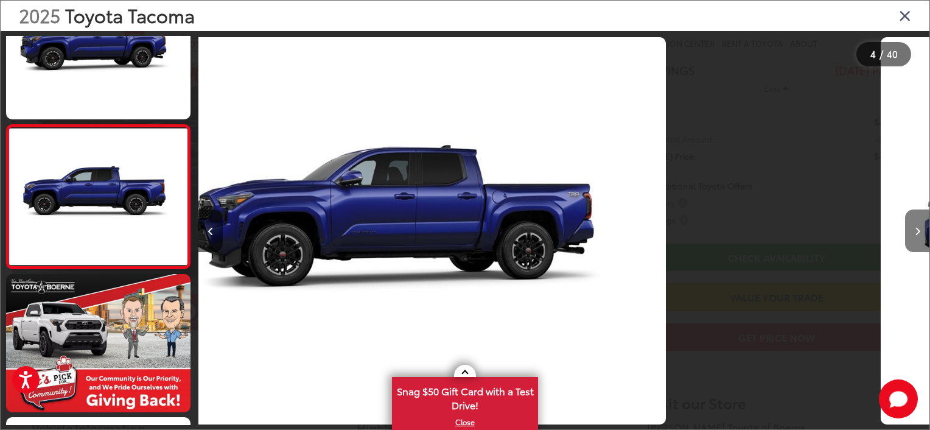
click at [919, 232] on icon "Next image" at bounding box center [917, 231] width 5 height 9
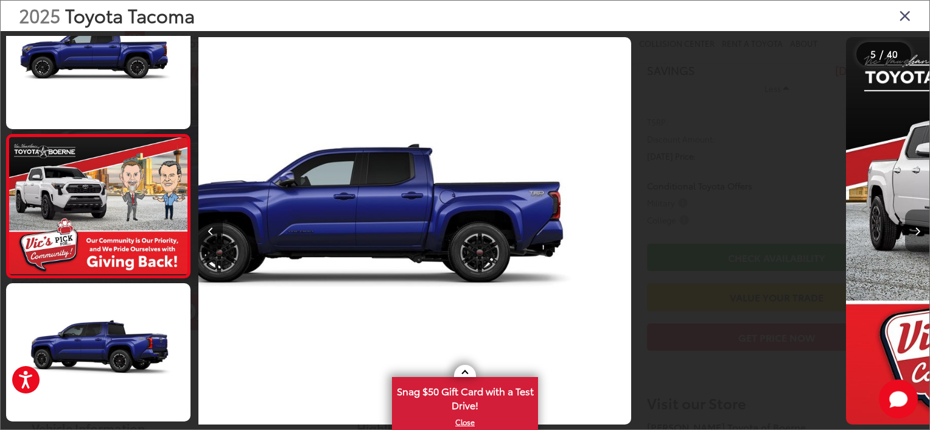
click at [918, 232] on icon "Next image" at bounding box center [917, 231] width 5 height 9
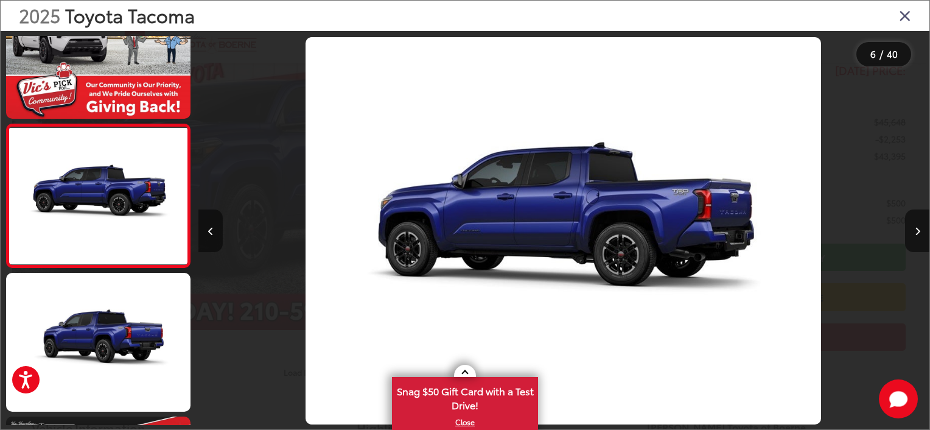
click at [216, 232] on button "Previous image" at bounding box center [210, 230] width 24 height 43
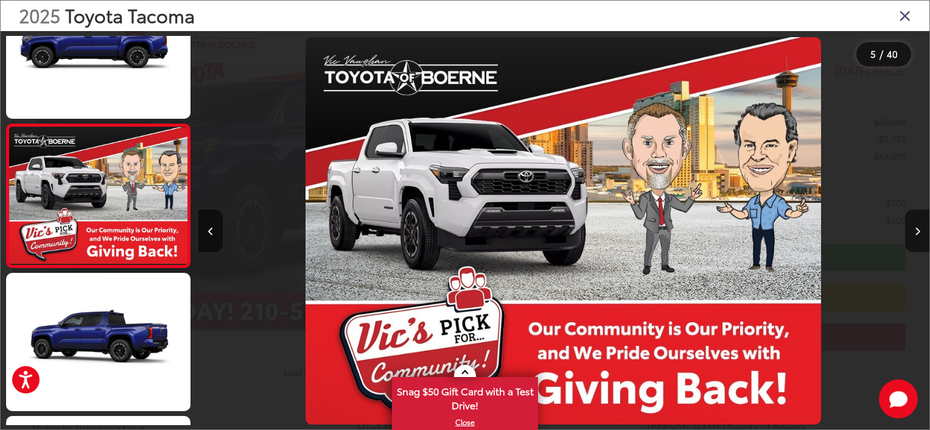
click at [473, 168] on img "2025 Toyota Tacoma TRD Sport 4" at bounding box center [563, 230] width 515 height 386
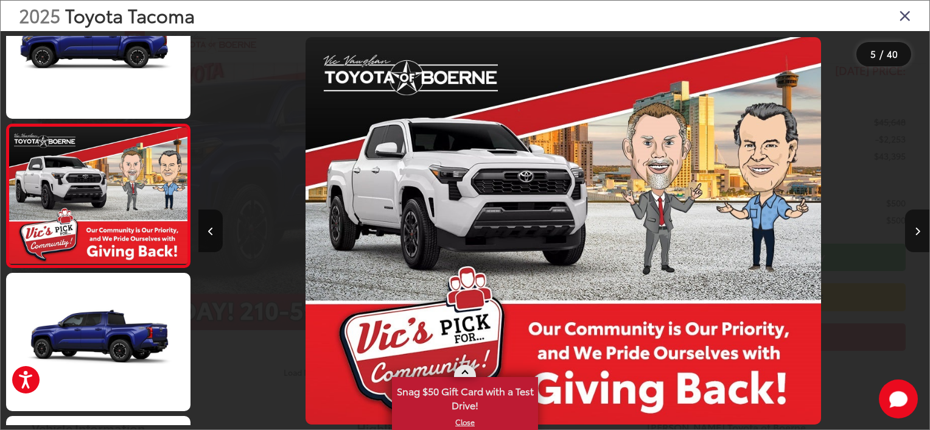
click at [465, 374] on span at bounding box center [464, 373] width 7 height 7
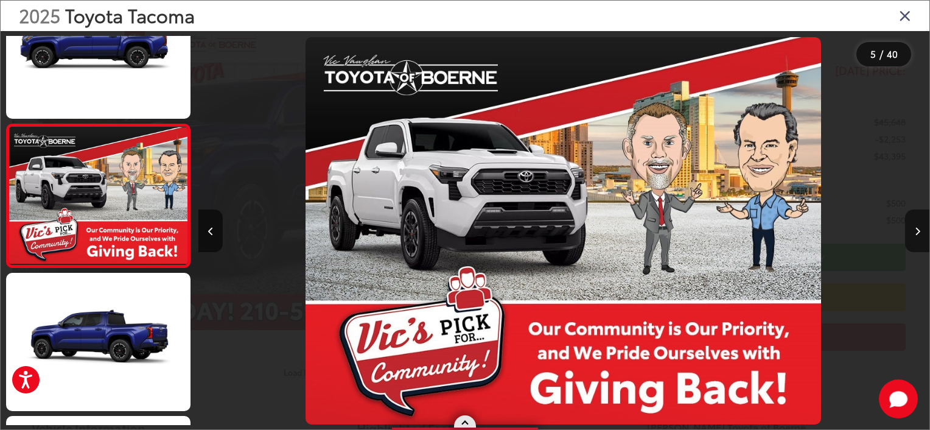
click at [460, 427] on div at bounding box center [465, 422] width 146 height 14
click at [465, 421] on span at bounding box center [464, 423] width 7 height 7
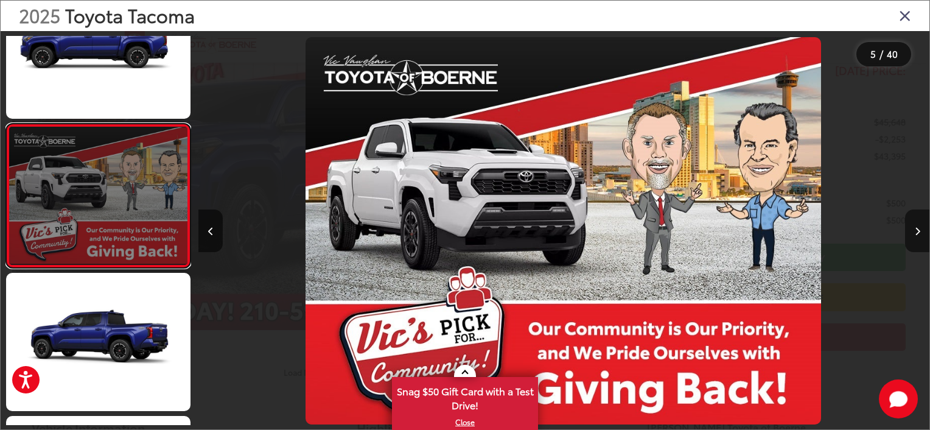
click at [49, 220] on link at bounding box center [98, 196] width 184 height 144
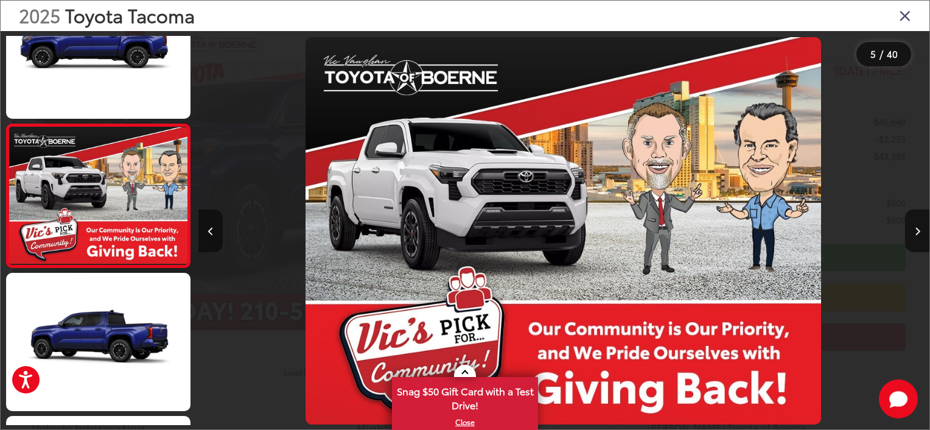
click at [206, 223] on button "Previous image" at bounding box center [210, 230] width 24 height 43
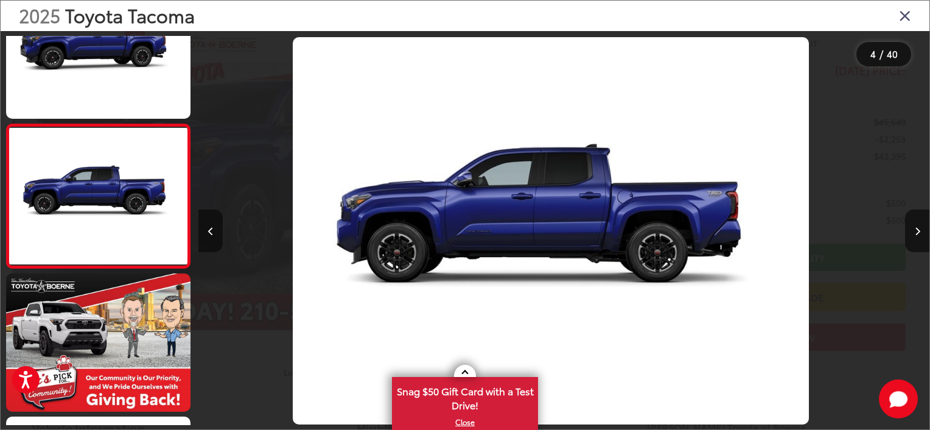
scroll to position [0, 2193]
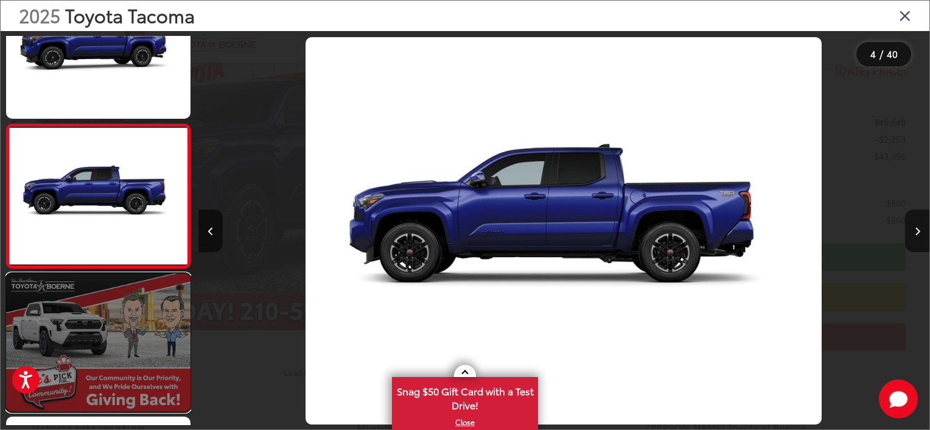
drag, startPoint x: 129, startPoint y: 335, endPoint x: 136, endPoint y: 323, distance: 14.7
click at [129, 335] on link at bounding box center [98, 342] width 184 height 138
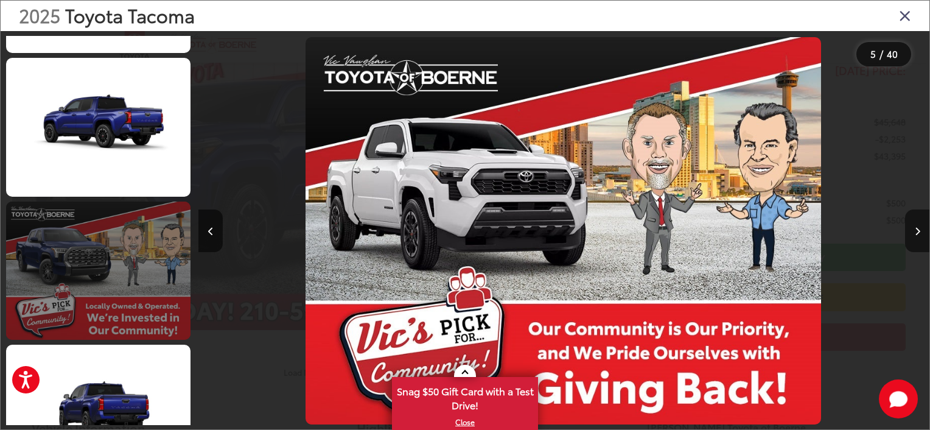
scroll to position [912, 0]
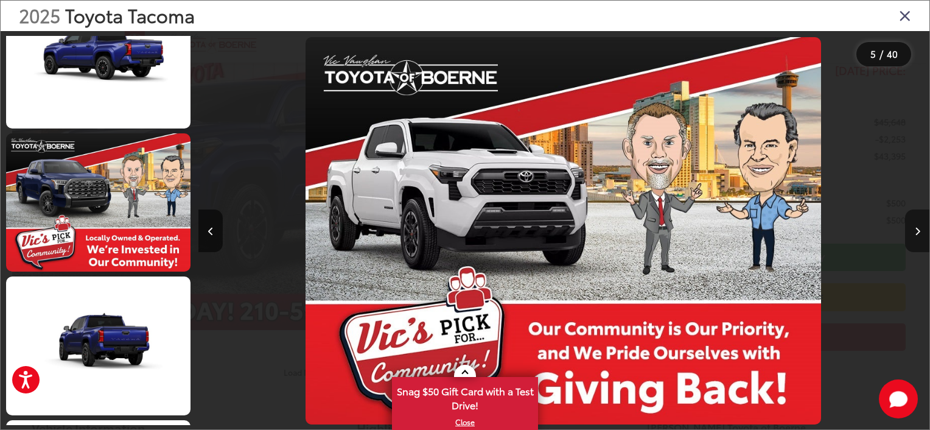
click at [918, 231] on icon "Next image" at bounding box center [917, 231] width 5 height 9
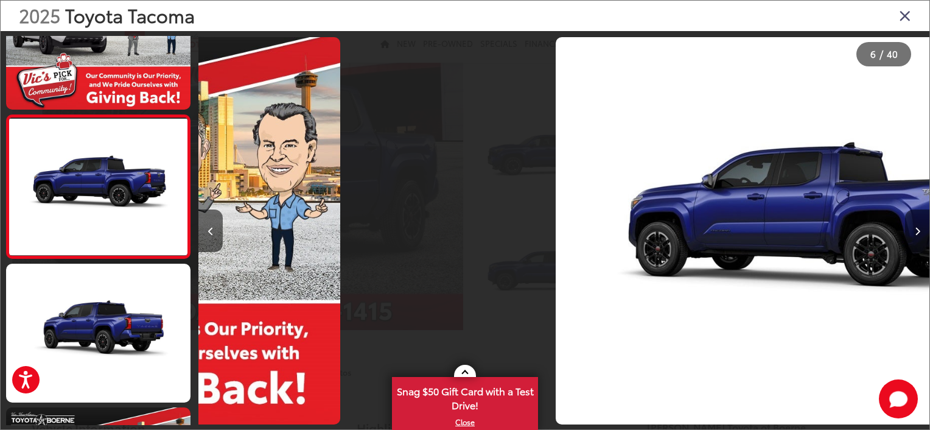
scroll to position [629, 0]
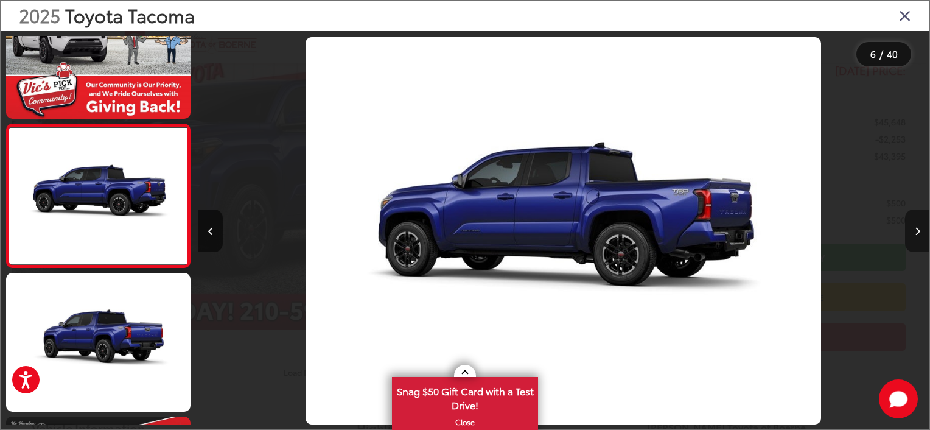
click at [918, 231] on icon "Next image" at bounding box center [917, 231] width 5 height 9
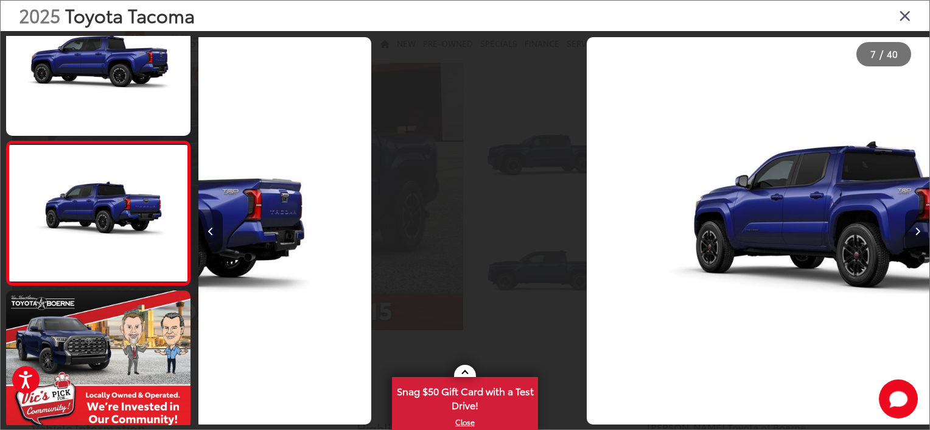
scroll to position [773, 0]
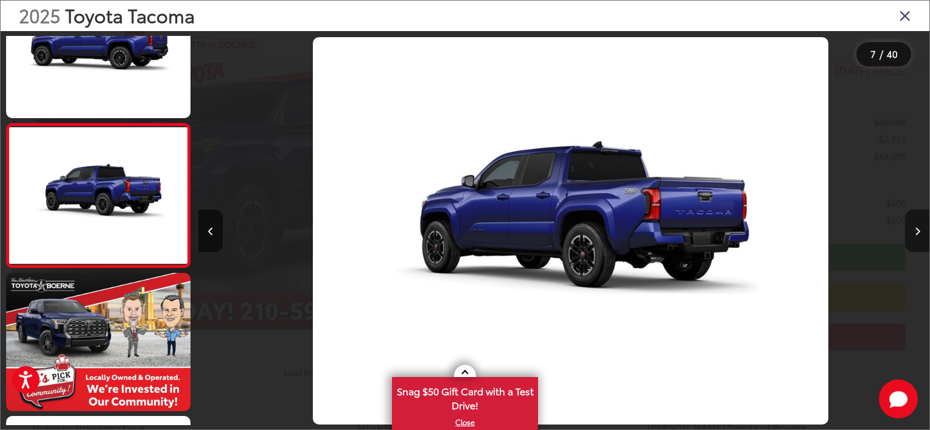
click at [918, 231] on icon "Next image" at bounding box center [917, 231] width 5 height 9
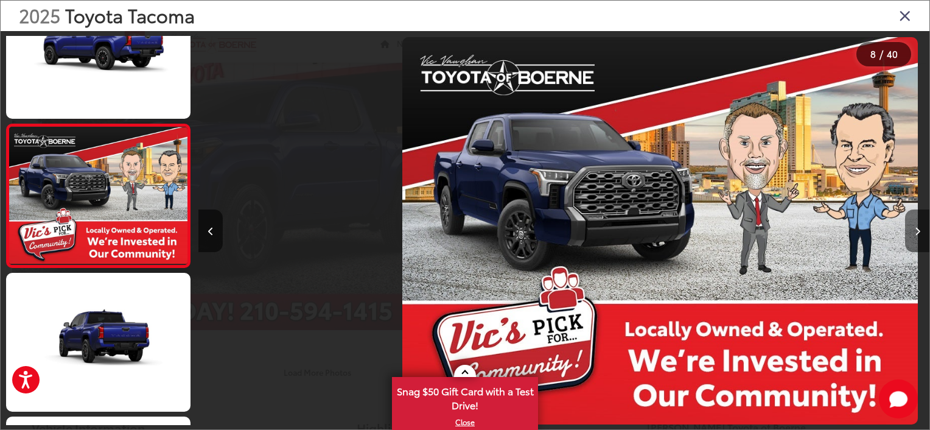
scroll to position [0, 5117]
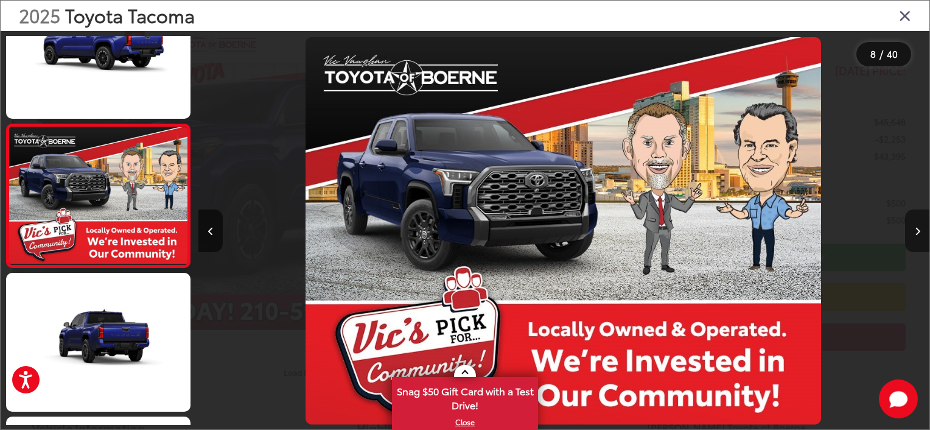
click at [918, 231] on icon "Next image" at bounding box center [917, 231] width 5 height 9
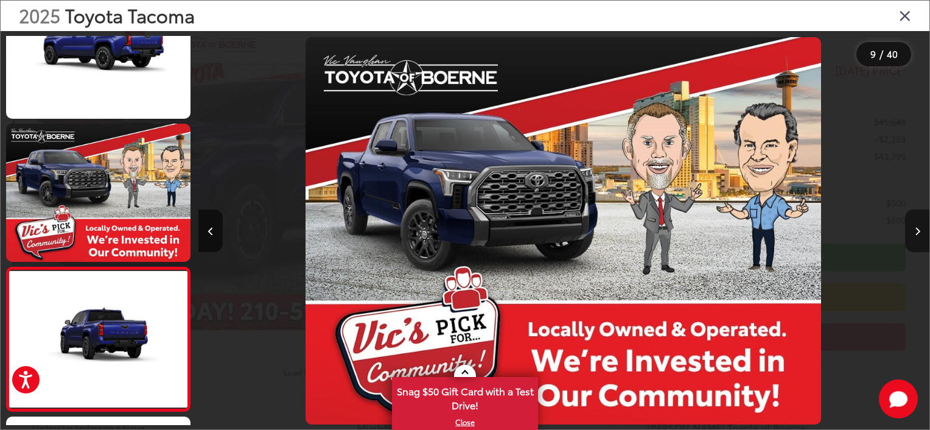
scroll to position [1049, 0]
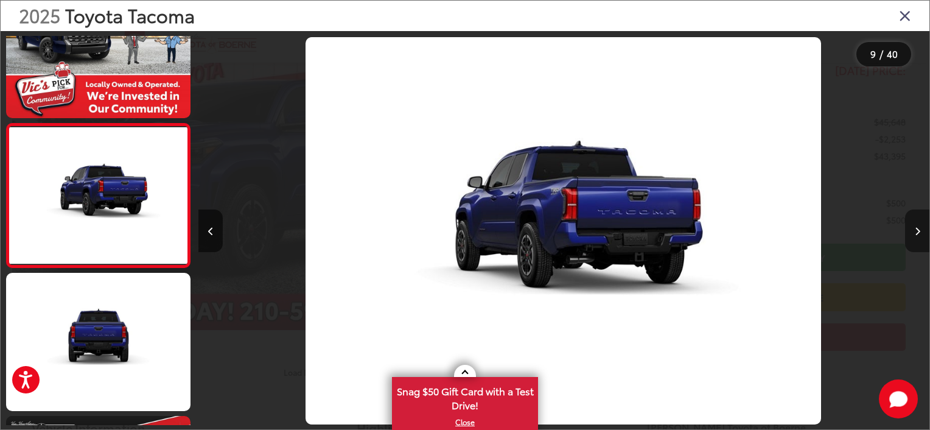
click at [918, 231] on icon "Next image" at bounding box center [917, 231] width 5 height 9
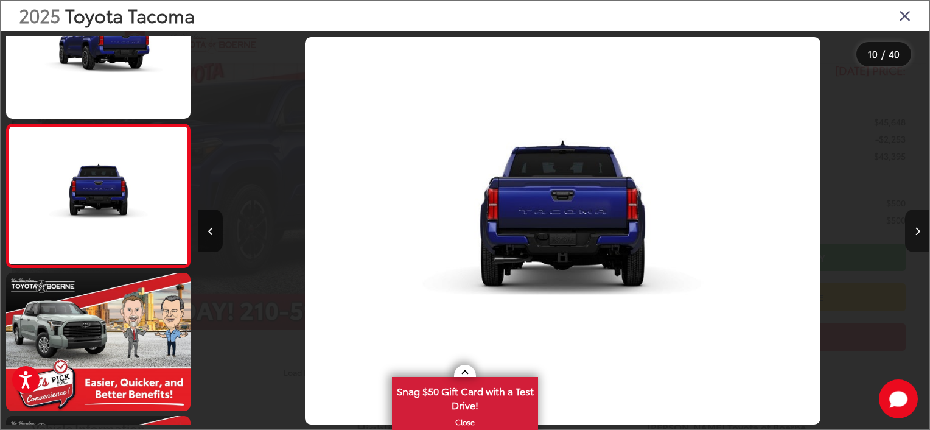
click at [918, 231] on icon "Next image" at bounding box center [917, 231] width 5 height 9
